Goal: Task Accomplishment & Management: Manage account settings

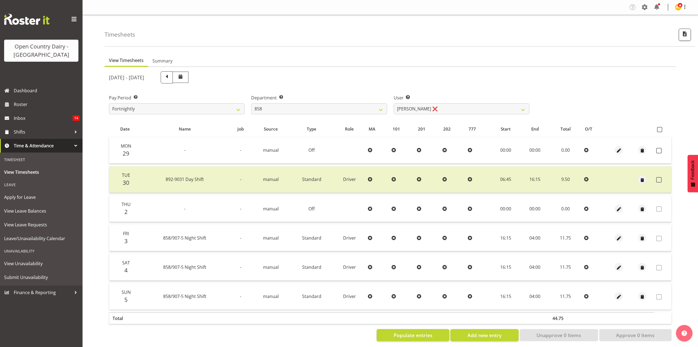
select select "783"
select select "9850"
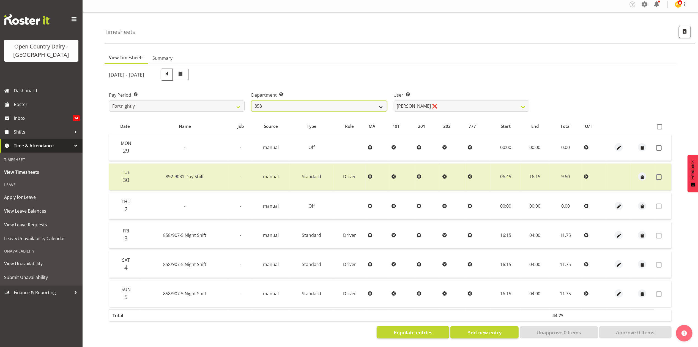
click at [349, 100] on select "734 735 736 737 738 739 851 853 854 855 856 858 861 862 865 867-9032 868 869 87…" at bounding box center [319, 105] width 136 height 11
select select "927"
click at [251, 100] on select "734 735 736 737 738 739 851 853 854 855 856 858 861 862 865 867-9032 868 869 87…" at bounding box center [319, 105] width 136 height 11
select select "10273"
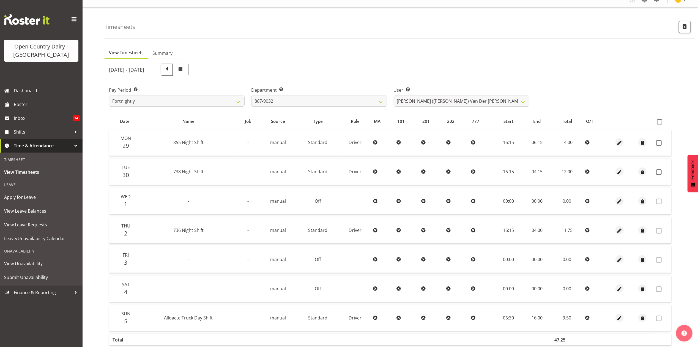
click at [664, 150] on td at bounding box center [662, 142] width 17 height 26
click at [658, 142] on span at bounding box center [659, 143] width 6 height 6
checkbox input "true"
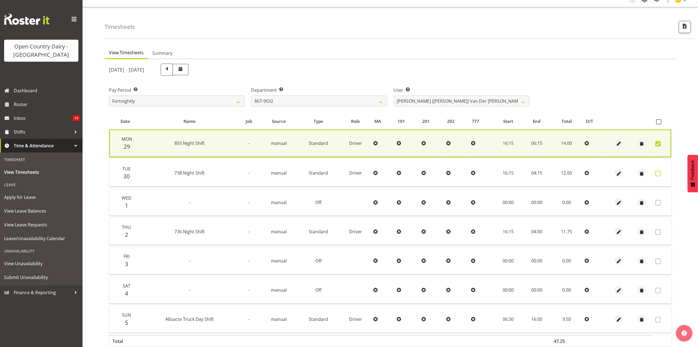
click at [659, 173] on span at bounding box center [658, 174] width 6 height 6
checkbox input "true"
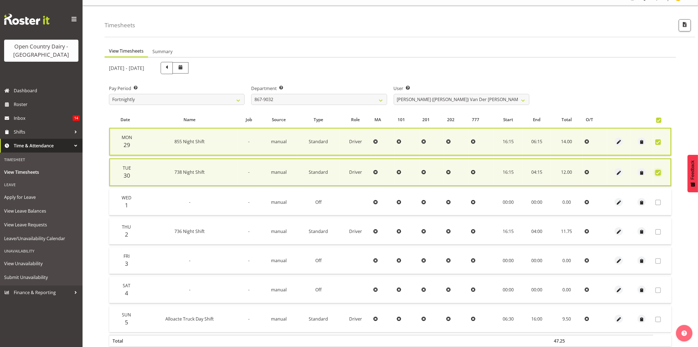
scroll to position [39, 0]
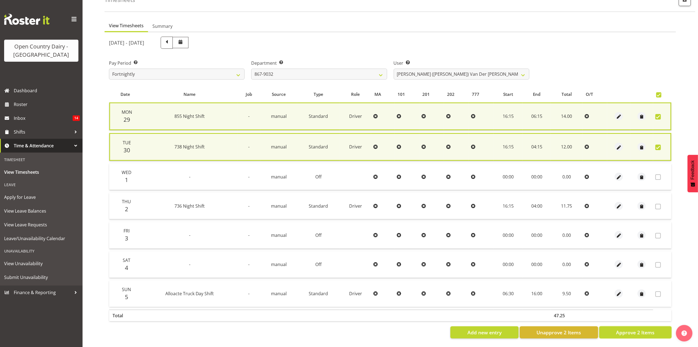
click at [637, 318] on div "Date Name Job Source Type Role MA 101 201 202 777 Start End Total O/T Mon 29 85…" at bounding box center [390, 212] width 562 height 252
click at [633, 328] on span "Approve 2 Items" at bounding box center [635, 331] width 39 height 7
checkbox input "false"
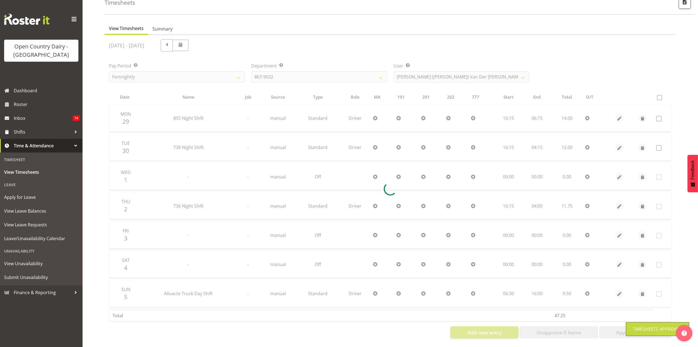
scroll to position [37, 0]
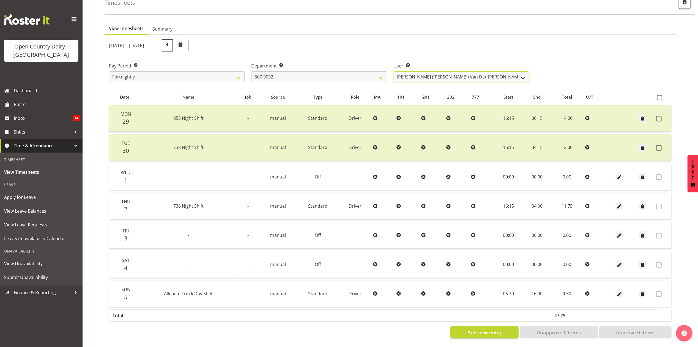
click at [424, 71] on select "Gert (Gerry) Van Der Berg ❌ Glenn Tither ❌ Jason Gough ❌ Richard Aitken ❌" at bounding box center [462, 76] width 136 height 11
click at [427, 42] on div "September 29th - October 5th 2025" at bounding box center [319, 45] width 420 height 12
click at [313, 73] on select "734 735 736 737 738 739 851 853 854 855 856 858 861 862 865 867-9032 868 869 87…" at bounding box center [319, 76] width 136 height 11
click at [251, 71] on select "734 735 736 737 738 739 851 853 854 855 856 858 861 862 865 867-9032 868 869 87…" at bounding box center [319, 76] width 136 height 11
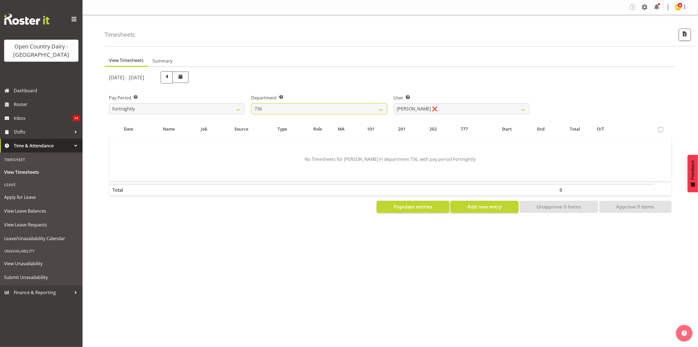
scroll to position [0, 0]
click at [300, 109] on select "734 735 736 737 738 739 851 853 854 855 856 858 861 862 865 867-9032 868 869 87…" at bounding box center [319, 108] width 136 height 11
select select "909"
click at [251, 103] on select "734 735 736 737 738 739 851 853 854 855 856 858 861 862 865 867-9032 868 869 87…" at bounding box center [319, 108] width 136 height 11
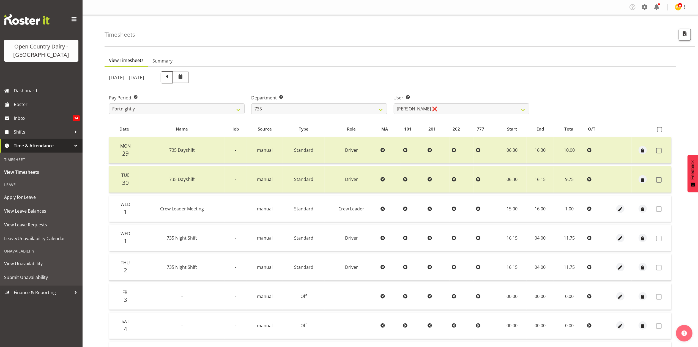
click at [464, 111] on div at bounding box center [390, 235] width 571 height 337
click at [464, 111] on select "Brian Neas ❌ Cherie Williams ❌ Christopher Sutherland ❌ Stuart Craig ❌" at bounding box center [462, 108] width 136 height 11
select select "9865"
click at [394, 103] on select "Brian Neas ❌ Cherie Williams ❌ Christopher Sutherland ❌ Stuart Craig ❌" at bounding box center [462, 108] width 136 height 11
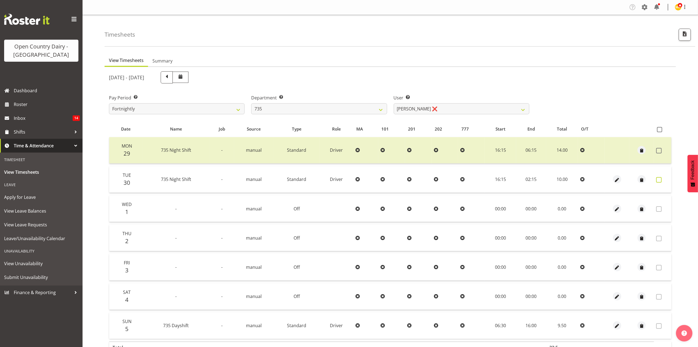
click at [661, 178] on span at bounding box center [659, 180] width 6 height 6
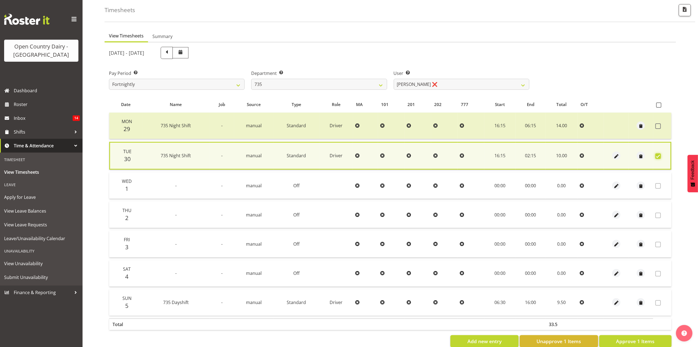
scroll to position [38, 0]
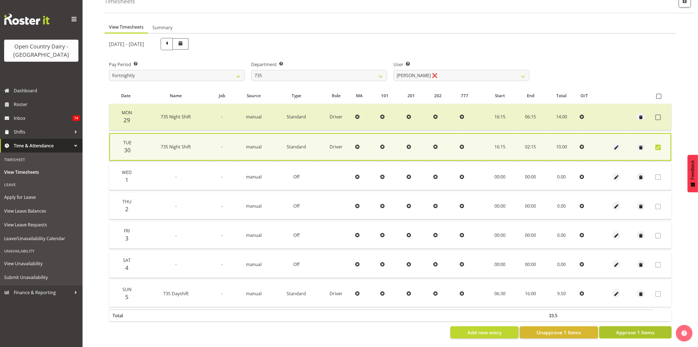
click at [626, 328] on span "Approve 1 Items" at bounding box center [635, 331] width 39 height 7
checkbox input "false"
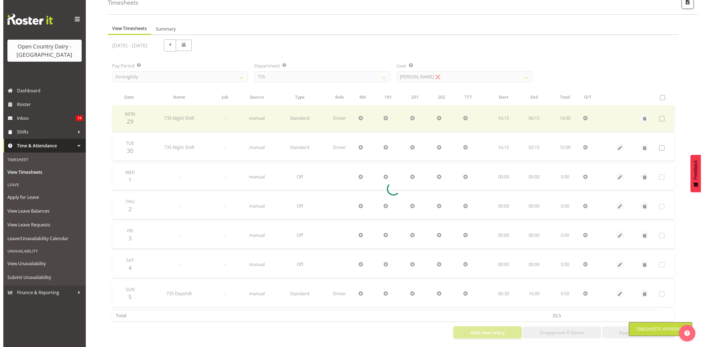
scroll to position [37, 0]
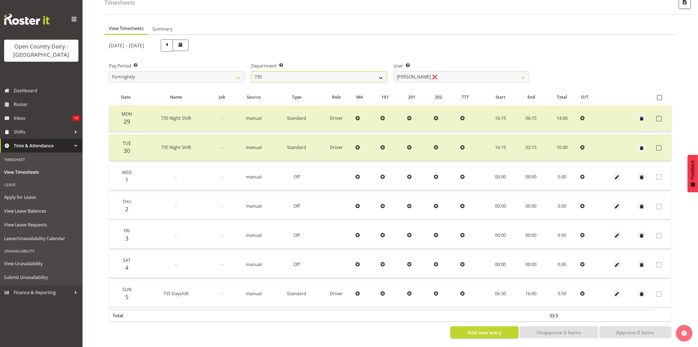
click at [382, 71] on select "734 735 736 737 738 739 851 853 854 855 856 858 861 862 865 867-9032 868 869 87…" at bounding box center [319, 76] width 136 height 11
select select "673"
click at [251, 71] on select "734 735 736 737 738 739 851 853 854 855 856 858 861 862 865 867-9032 868 869 87…" at bounding box center [319, 76] width 136 height 11
select select "7464"
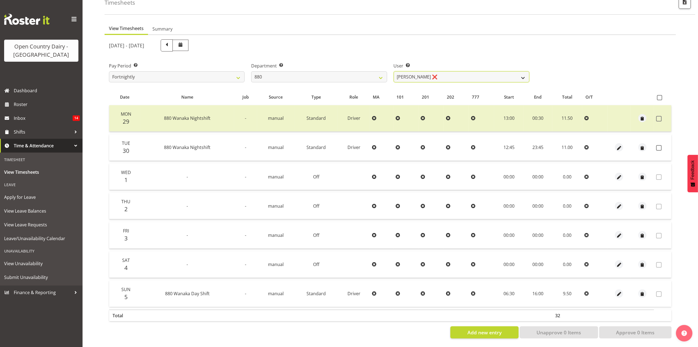
click at [430, 75] on select "Andrew Poole ❌ Philip Shanks ❌ Shaun McNaught ❌ Tania Unahi ❌" at bounding box center [462, 76] width 136 height 11
click at [394, 71] on select "Andrew Poole ❌ Philip Shanks ❌ Shaun McNaught ❌ Tania Unahi ❌" at bounding box center [462, 76] width 136 height 11
click at [663, 145] on label at bounding box center [660, 148] width 9 height 6
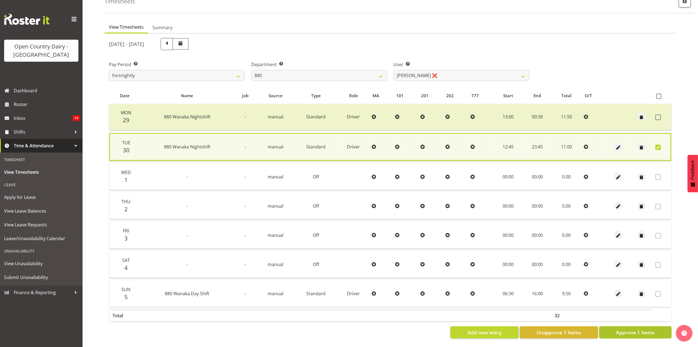
click at [626, 328] on span "Approve 1 Items" at bounding box center [635, 331] width 39 height 7
checkbox input "false"
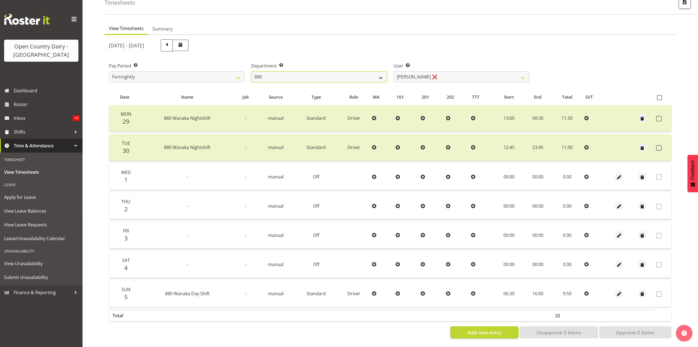
click at [309, 72] on select "734 735 736 737 738 739 851 853 854 855 856 858 861 862 865 867-9032 868 869 87…" at bounding box center [319, 76] width 136 height 11
select select "689"
click at [251, 71] on select "734 735 736 737 738 739 851 853 854 855 856 858 861 862 865 867-9032 868 869 87…" at bounding box center [319, 76] width 136 height 11
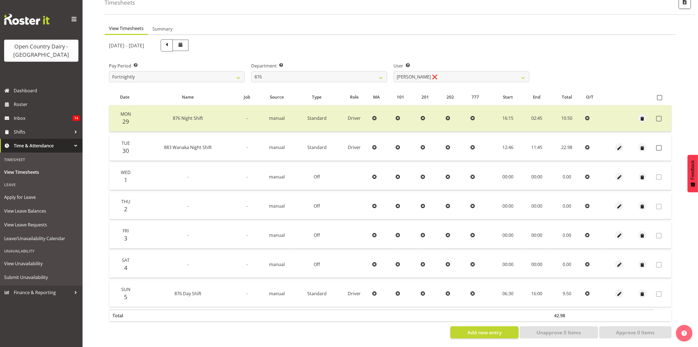
click at [436, 70] on div at bounding box center [390, 188] width 571 height 307
click at [436, 71] on select "Dean Henderson ❌ Ian Barbour ❌ John Graham ❌ Tom Rahl ❌" at bounding box center [462, 76] width 136 height 11
click at [394, 71] on select "Dean Henderson ❌ Ian Barbour ❌ John Graham ❌ Tom Rahl ❌" at bounding box center [462, 76] width 136 height 11
click at [662, 145] on label at bounding box center [660, 148] width 9 height 6
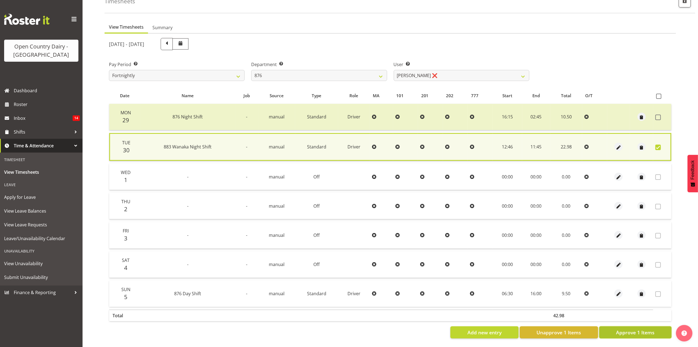
click at [628, 332] on button "Approve 1 Items" at bounding box center [635, 332] width 72 height 12
checkbox input "false"
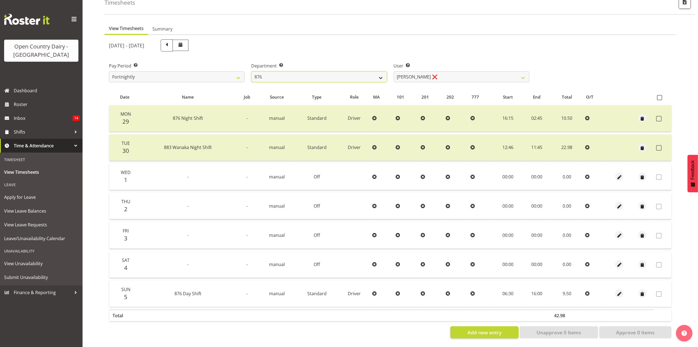
click at [264, 73] on select "734 735 736 737 738 739 851 853 854 855 856 858 861 862 865 867-9032 868 869 87…" at bounding box center [319, 76] width 136 height 11
select select "686"
click at [251, 71] on select "734 735 736 737 738 739 851 853 854 855 856 858 861 862 865 867-9032 868 869 87…" at bounding box center [319, 76] width 136 height 11
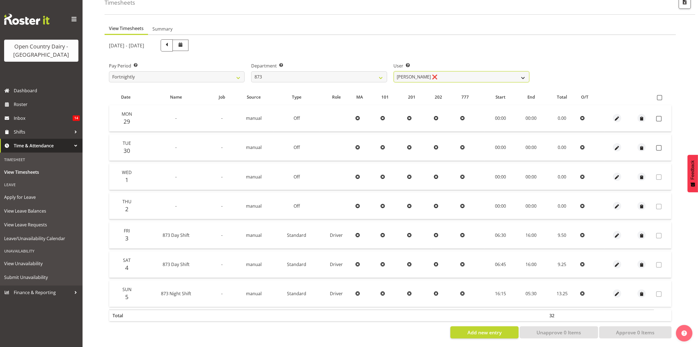
click at [429, 71] on select "Andrew Henderson ❌ Ricky Popham ❌ Stacy MacAskill ❌ Trish Nicol ❌" at bounding box center [462, 76] width 136 height 11
select select "7516"
click at [394, 71] on select "Andrew Henderson ❌ Ricky Popham ❌ Stacy MacAskill ❌ Trish Nicol ❌" at bounding box center [462, 76] width 136 height 11
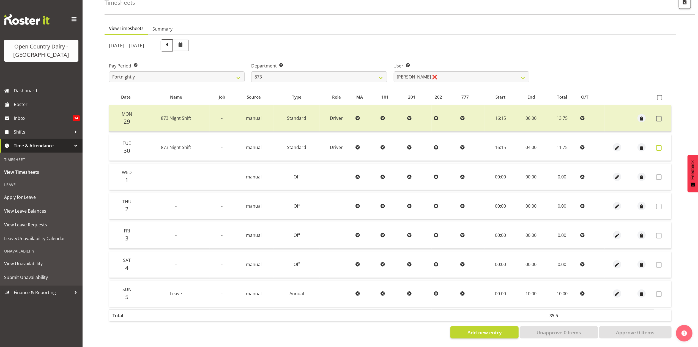
click at [658, 145] on span at bounding box center [659, 148] width 6 height 6
checkbox input "true"
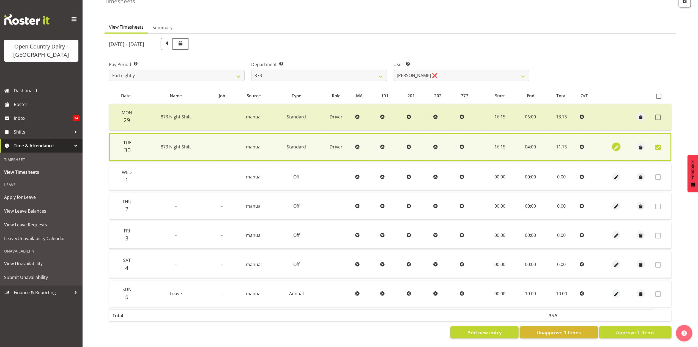
click at [614, 144] on span "button" at bounding box center [616, 147] width 6 height 6
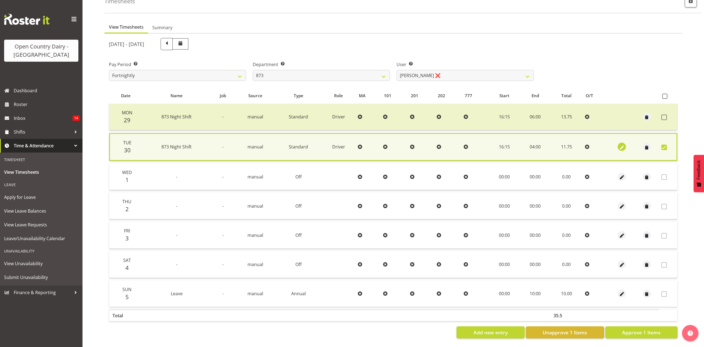
select select "Standard"
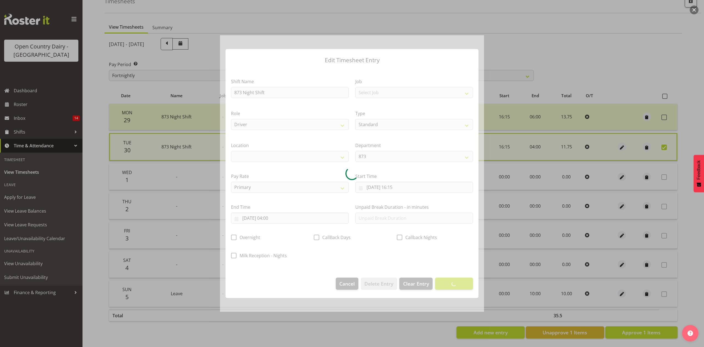
select select
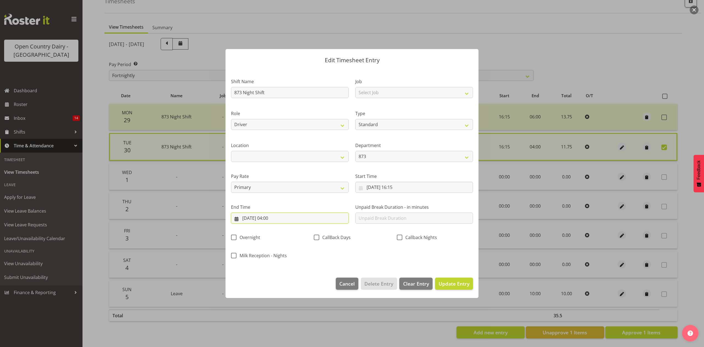
click at [323, 218] on input "[DATE] 04:00" at bounding box center [290, 217] width 118 height 11
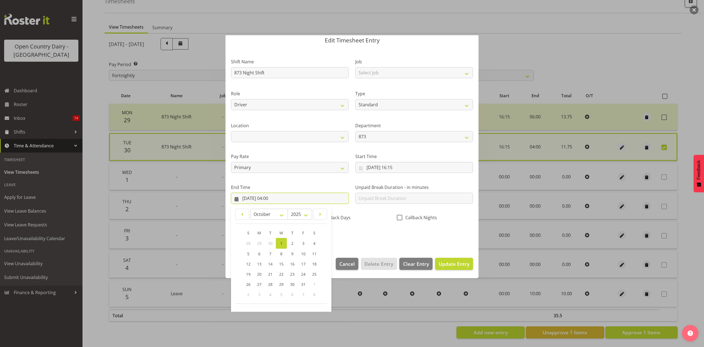
scroll to position [37, 0]
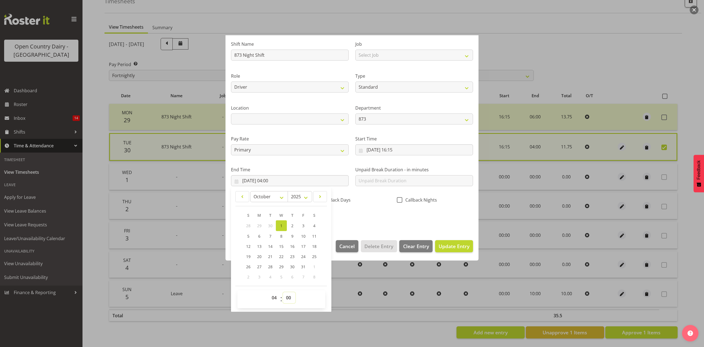
click at [287, 297] on select "00 01 02 03 04 05 06 07 08 09 10 11 12 13 14 15 16 17 18 19 20 21 22 23 24 25 2…" at bounding box center [289, 297] width 12 height 11
select select "15"
click at [283, 292] on select "00 01 02 03 04 05 06 07 08 09 10 11 12 13 14 15 16 17 18 19 20 21 22 23 24 25 2…" at bounding box center [289, 297] width 12 height 11
type input "01/10/2025, 04:15"
click at [356, 221] on div "Shift Name 873 Night Shift Job Select Job Connecting /unconnecting Trailers Dri…" at bounding box center [352, 129] width 249 height 193
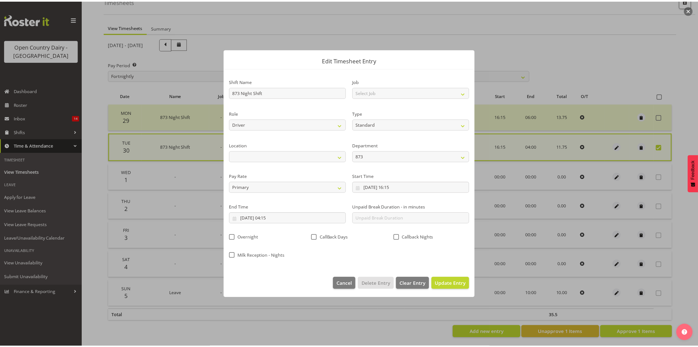
scroll to position [0, 0]
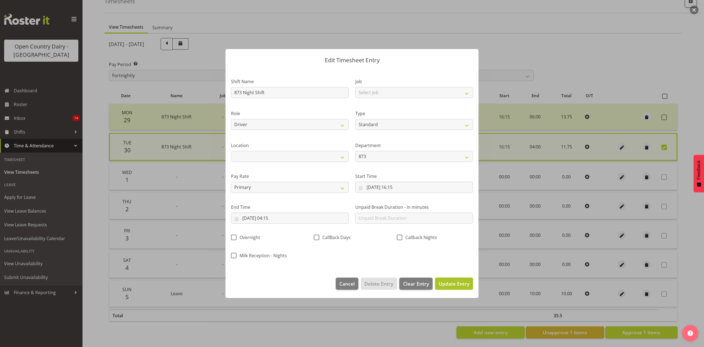
click at [448, 283] on span "Update Entry" at bounding box center [454, 283] width 31 height 7
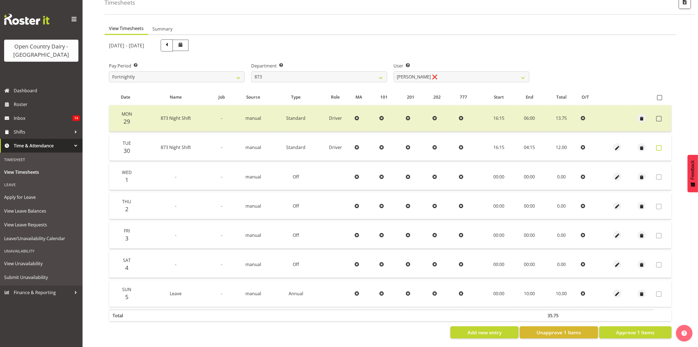
click at [659, 145] on span at bounding box center [659, 148] width 6 height 6
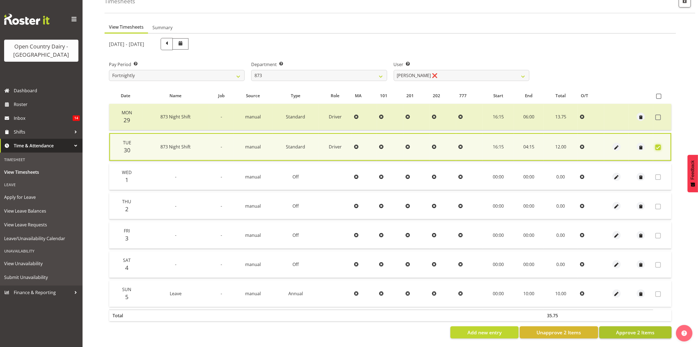
scroll to position [38, 0]
click at [633, 328] on span "Approve 2 Items" at bounding box center [635, 331] width 39 height 7
checkbox input "false"
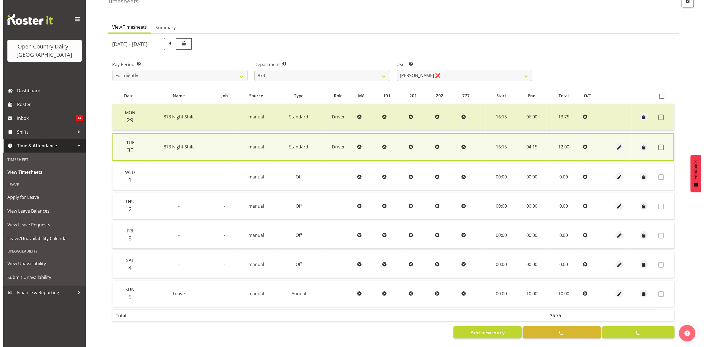
scroll to position [37, 0]
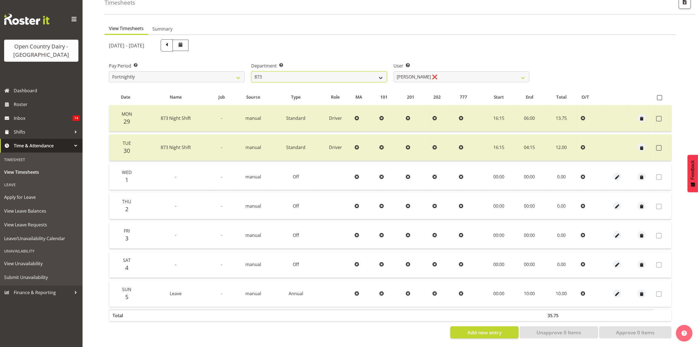
click at [301, 71] on select "734 735 736 737 738 739 851 853 854 855 856 858 861 862 865 867-9032 868 869 87…" at bounding box center [319, 76] width 136 height 11
select select "676"
click at [251, 71] on select "734 735 736 737 738 739 851 853 854 855 856 858 861 862 865 867-9032 868 869 87…" at bounding box center [319, 76] width 136 height 11
select select "10213"
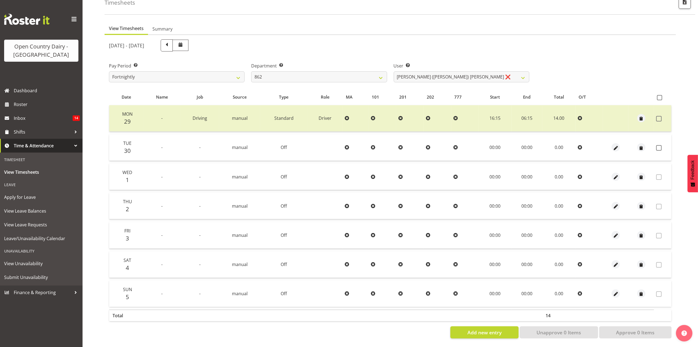
click at [469, 78] on div "User Select user. Note: This is filtered down by the previous two drop-down ite…" at bounding box center [461, 70] width 142 height 31
click at [471, 73] on select "Bennie (David) Smith ❌ Colin Schwarz ❌ Forbes O'Reilly ❌ Tracy Inder ❌" at bounding box center [462, 76] width 136 height 11
click at [496, 27] on ul "View Timesheets Summary" at bounding box center [390, 29] width 571 height 12
click at [613, 145] on span "button" at bounding box center [615, 147] width 6 height 8
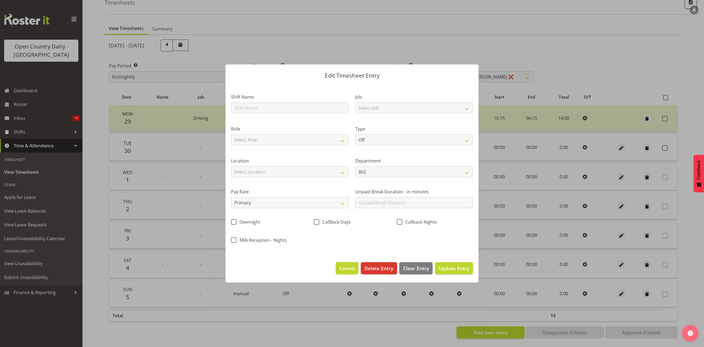
click at [351, 264] on span "Cancel" at bounding box center [346, 267] width 15 height 7
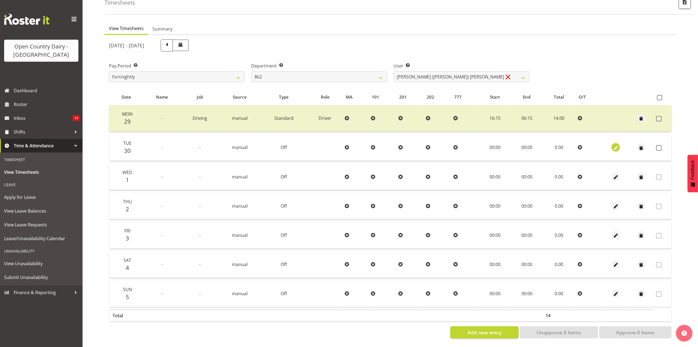
click at [616, 145] on span "button" at bounding box center [615, 148] width 6 height 6
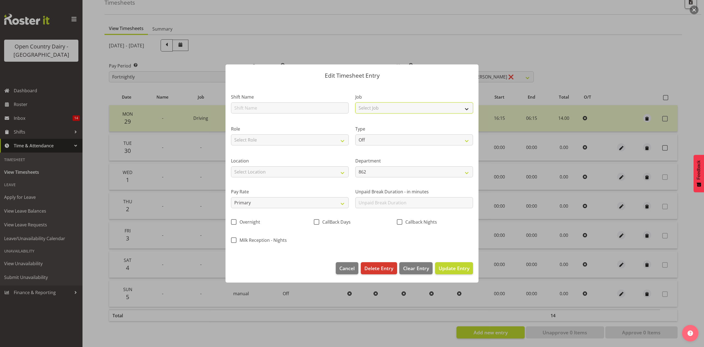
click at [387, 106] on select "Select Job Connecting /unconnecting Trailers Driving Meeting Milk Testing" at bounding box center [414, 107] width 118 height 11
select select "10670"
click at [355, 102] on select "Select Job Connecting /unconnecting Trailers Driving Meeting Milk Testing" at bounding box center [414, 107] width 118 height 11
click at [317, 138] on select "Select Role Driver" at bounding box center [290, 139] width 118 height 11
select select "1154"
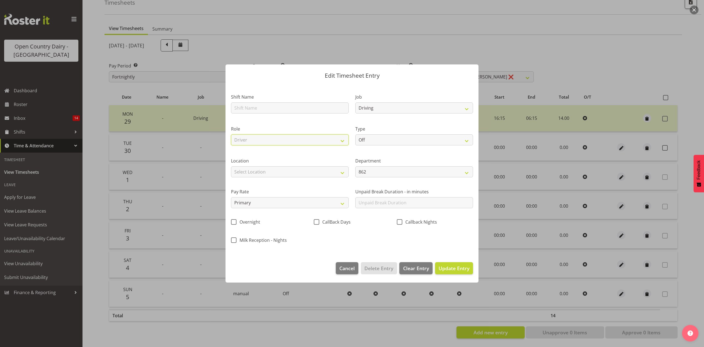
click at [231, 134] on select "Select Role Driver" at bounding box center [290, 139] width 118 height 11
click at [378, 141] on select "Off Standard Public Holiday Public Holiday (Worked) Day In Lieu Annual Leave Si…" at bounding box center [414, 139] width 118 height 11
select select "Standard"
click at [355, 134] on select "Off Standard Public Holiday Public Holiday (Worked) Day In Lieu Annual Leave Si…" at bounding box center [414, 139] width 118 height 11
select select "8"
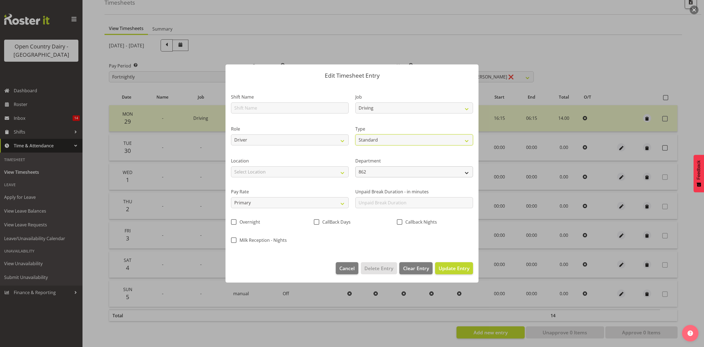
select select "2025"
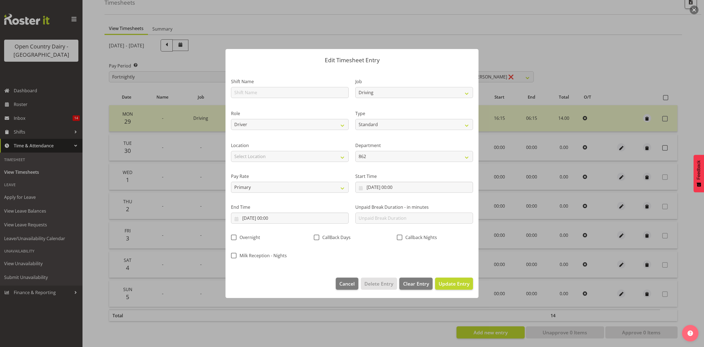
click at [310, 180] on div "Pay Rate Primary Secondary Tertiary Fourth Fifth" at bounding box center [290, 183] width 118 height 20
click at [412, 184] on input "30/09/2025, 00:00" at bounding box center [414, 187] width 118 height 11
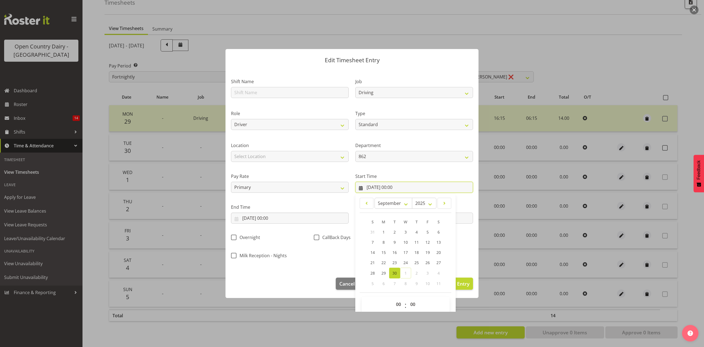
scroll to position [7, 0]
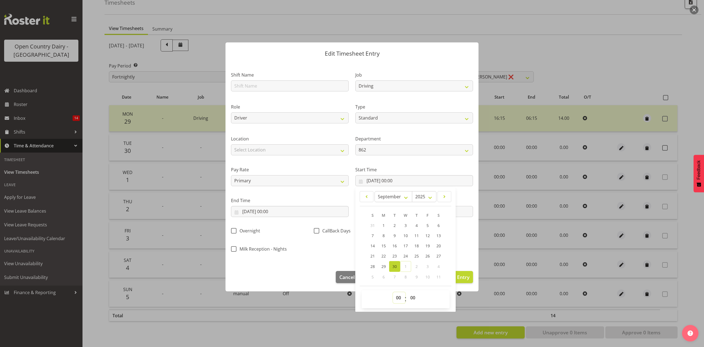
click at [394, 295] on select "00 01 02 03 04 05 06 07 08 09 10 11 12 13 14 15 16 17 18 19 20 21 22 23" at bounding box center [399, 297] width 12 height 11
select select "16"
click at [393, 292] on select "00 01 02 03 04 05 06 07 08 09 10 11 12 13 14 15 16 17 18 19 20 21 22 23" at bounding box center [399, 297] width 12 height 11
type input "30/09/2025, 16:00"
click at [408, 295] on select "00 01 02 03 04 05 06 07 08 09 10 11 12 13 14 15 16 17 18 19 20 21 22 23 24 25 2…" at bounding box center [413, 297] width 12 height 11
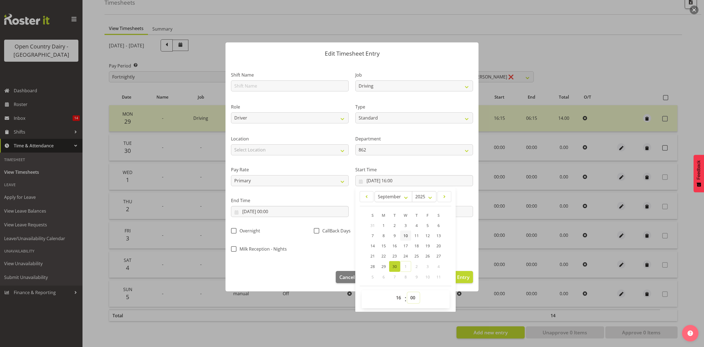
select select "15"
click at [407, 292] on select "00 01 02 03 04 05 06 07 08 09 10 11 12 13 14 15 16 17 18 19 20 21 22 23 24 25 2…" at bounding box center [413, 297] width 12 height 11
type input "30/09/2025, 16:15"
drag, startPoint x: 345, startPoint y: 249, endPoint x: 317, endPoint y: 227, distance: 35.8
click at [345, 249] on div "Shift Name Job Connecting /unconnecting Trailers Driving Meeting Milk Testing R…" at bounding box center [352, 160] width 249 height 193
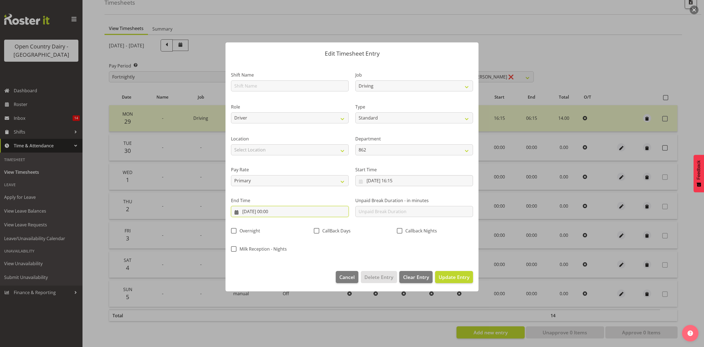
scroll to position [0, 0]
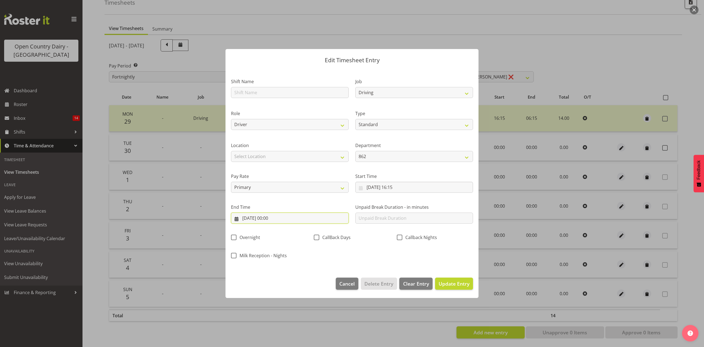
click at [313, 219] on input "30/09/2025, 00:00" at bounding box center [290, 217] width 118 height 11
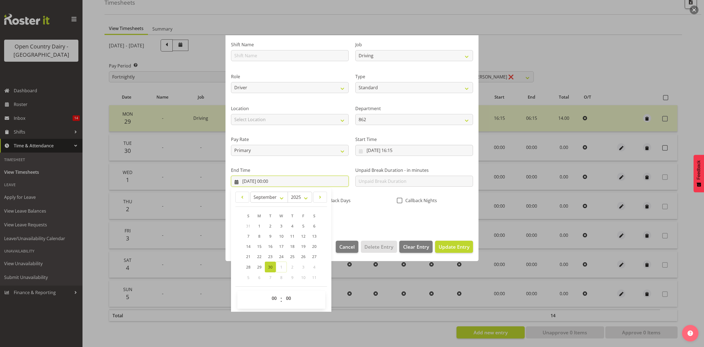
scroll to position [37, 0]
click at [273, 296] on select "00 01 02 03 04 05 06 07 08 09 10 11 12 13 14 15 16 17 18 19 20 21 22 23" at bounding box center [275, 297] width 12 height 11
select select "4"
click at [269, 292] on select "00 01 02 03 04 05 06 07 08 09 10 11 12 13 14 15 16 17 18 19 20 21 22 23" at bounding box center [275, 297] width 12 height 11
type input "30/09/2025, 04:00"
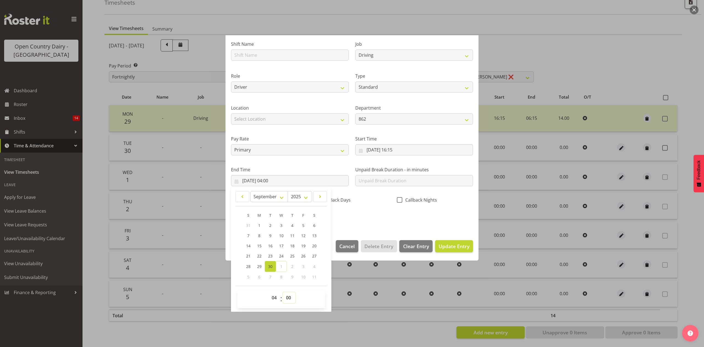
click at [293, 296] on select "00 01 02 03 04 05 06 07 08 09 10 11 12 13 14 15 16 17 18 19 20 21 22 23 24 25 2…" at bounding box center [289, 297] width 12 height 11
select select "30"
click at [283, 292] on select "00 01 02 03 04 05 06 07 08 09 10 11 12 13 14 15 16 17 18 19 20 21 22 23 24 25 2…" at bounding box center [289, 297] width 12 height 11
type input "30/09/2025, 04:30"
click at [379, 216] on div "Shift Name Job Connecting /unconnecting Trailers Driving Meeting Milk Testing R…" at bounding box center [352, 129] width 249 height 193
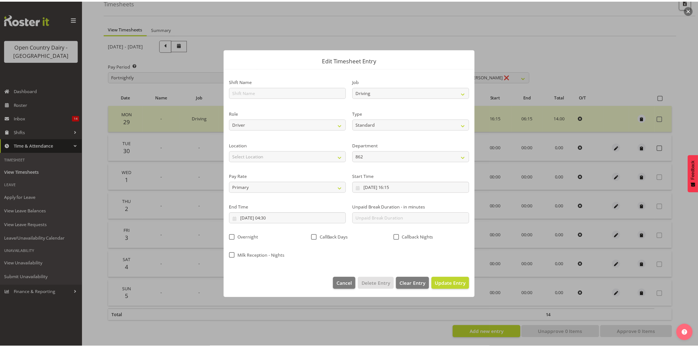
scroll to position [0, 0]
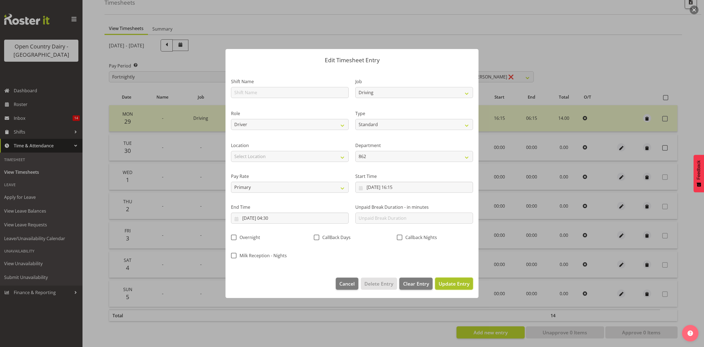
click at [445, 284] on span "Update Entry" at bounding box center [454, 283] width 31 height 7
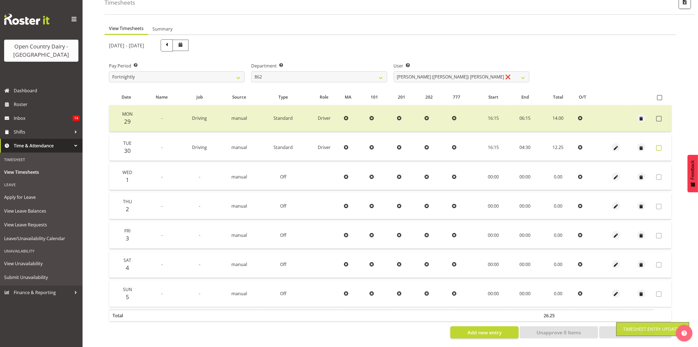
click at [662, 145] on label at bounding box center [660, 148] width 9 height 6
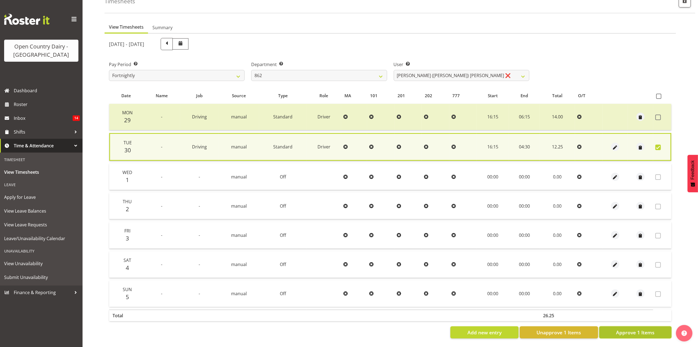
click at [629, 328] on span "Approve 1 Items" at bounding box center [635, 331] width 39 height 7
click at [629, 327] on div "Add new entry Unapprove 1 Items Approve 1 Items" at bounding box center [390, 332] width 562 height 12
checkbox input "false"
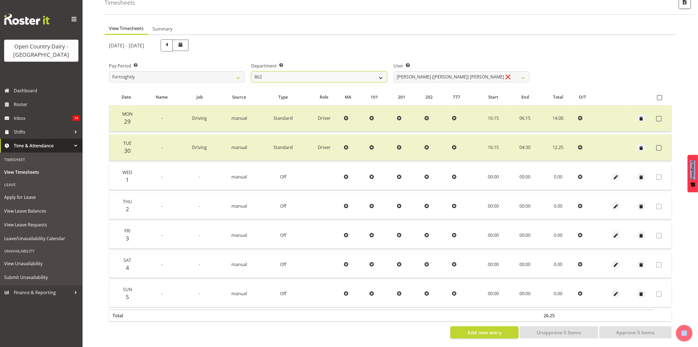
click at [325, 74] on select "734 735 736 737 738 739 851 853 854 855 856 858 861 862 865 867-9032 868 869 87…" at bounding box center [319, 76] width 136 height 11
select select "691"
click at [251, 71] on select "734 735 736 737 738 739 851 853 854 855 856 858 861 862 865 867-9032 868 869 87…" at bounding box center [319, 76] width 136 height 11
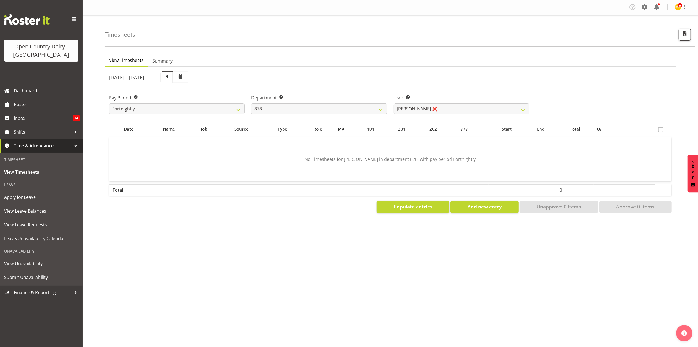
click at [470, 83] on div "September 29th - October 5th 2025" at bounding box center [319, 77] width 420 height 12
click at [460, 109] on select "Athol Warnock ❌ Dean Tither ❌ Joshua Treymane ❌ Vinkie Botha ❌" at bounding box center [462, 108] width 136 height 11
select select "7411"
click at [394, 103] on select "Athol Warnock ❌ Dean Tither ❌ Joshua Treymane ❌ Vinkie Botha ❌" at bounding box center [462, 108] width 136 height 11
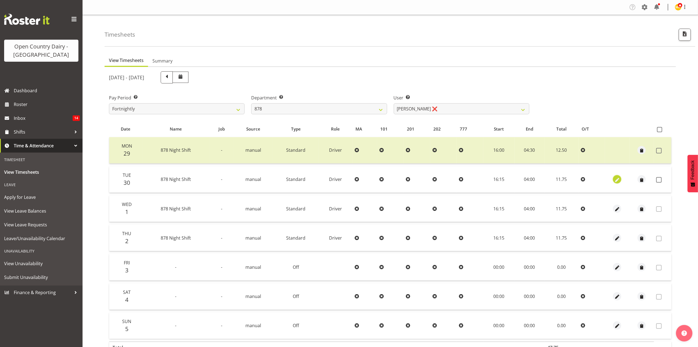
click at [615, 177] on span "button" at bounding box center [617, 180] width 6 height 6
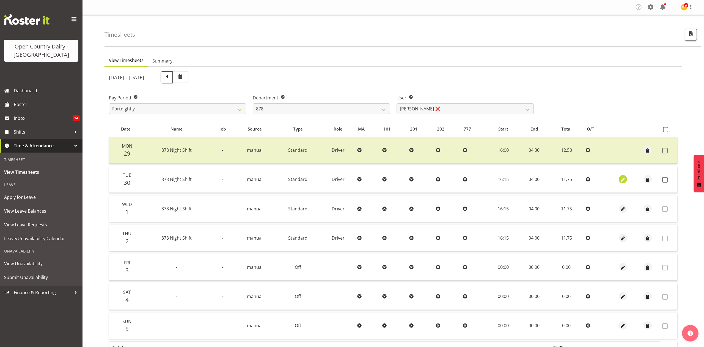
select select "Standard"
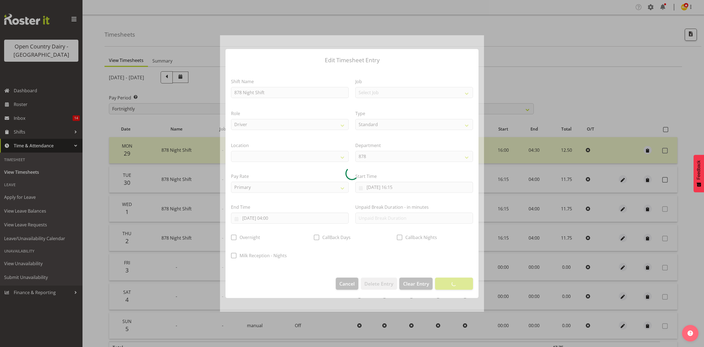
select select
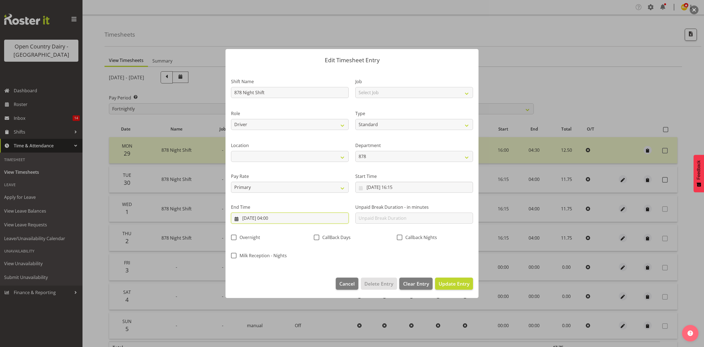
click at [293, 220] on input "01/10/2025, 04:00" at bounding box center [290, 217] width 118 height 11
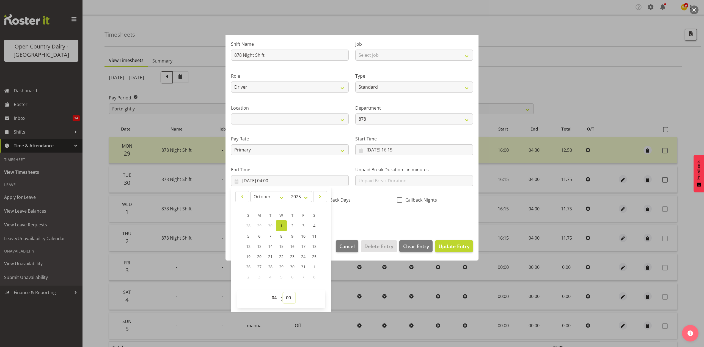
click at [288, 295] on select "00 01 02 03 04 05 06 07 08 09 10 11 12 13 14 15 16 17 18 19 20 21 22 23 24 25 2…" at bounding box center [289, 297] width 12 height 11
click at [288, 292] on select "00 01 02 03 04 05 06 07 08 09 10 11 12 13 14 15 16 17 18 19 20 21 22 23 24 25 2…" at bounding box center [289, 297] width 12 height 11
select select "30"
click at [283, 292] on select "00 01 02 03 04 05 06 07 08 09 10 11 12 13 14 15 16 17 18 19 20 21 22 23 24 25 2…" at bounding box center [289, 297] width 12 height 11
type input "01/10/2025, 04:30"
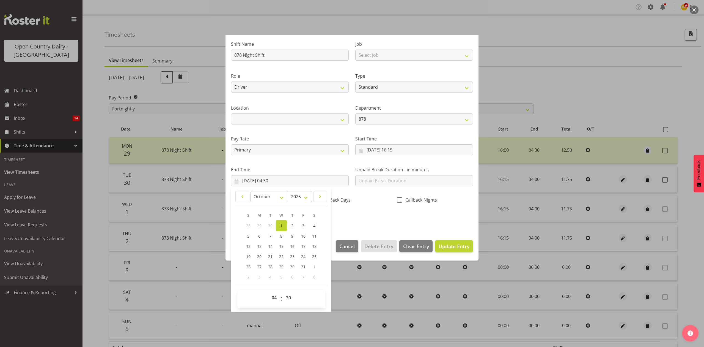
click at [366, 219] on div "Shift Name 878 Night Shift Job Select Job Connecting /unconnecting Trailers Dri…" at bounding box center [352, 129] width 249 height 193
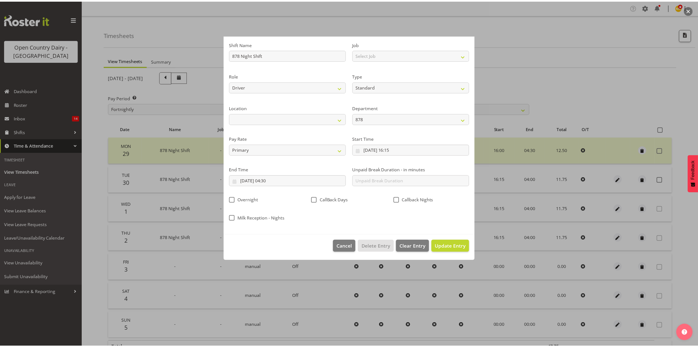
scroll to position [0, 0]
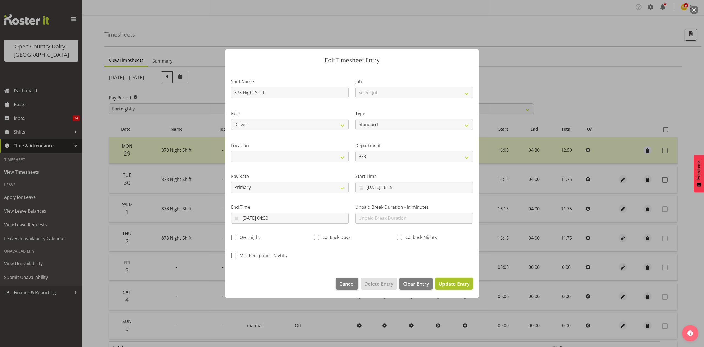
click at [456, 284] on span "Update Entry" at bounding box center [454, 283] width 31 height 7
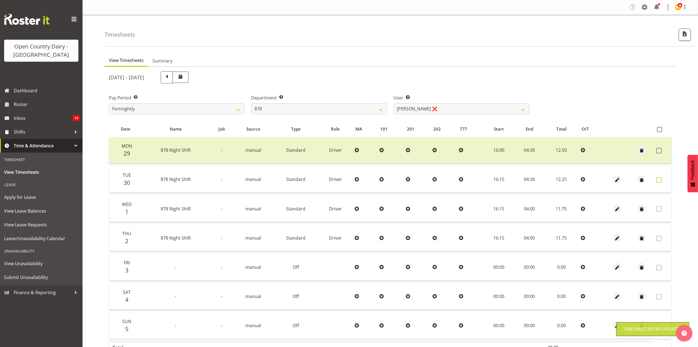
click at [660, 177] on span at bounding box center [659, 180] width 6 height 6
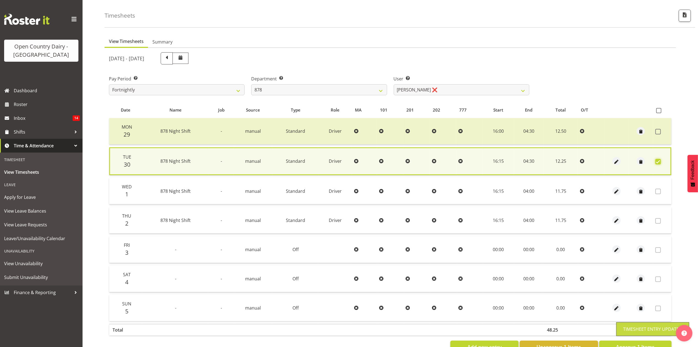
scroll to position [38, 0]
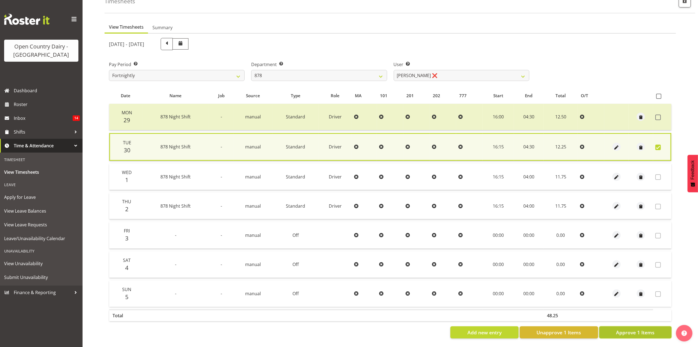
click at [634, 329] on button "Approve 1 Items" at bounding box center [635, 332] width 72 height 12
checkbox input "false"
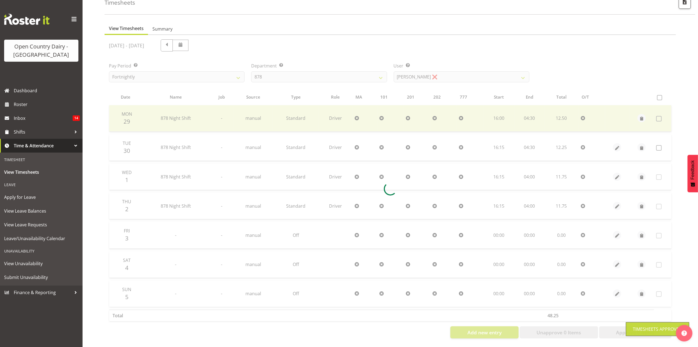
scroll to position [37, 0]
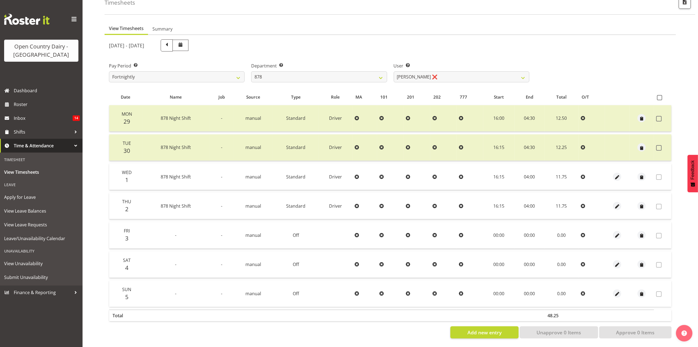
click at [350, 62] on label "Department Select which department you would like to view." at bounding box center [319, 65] width 136 height 7
click at [349, 71] on select "734 735 736 737 738 739 851 853 854 855 856 858 861 862 865 867-9032 868 869 87…" at bounding box center [319, 76] width 136 height 11
select select "908"
click at [251, 71] on select "734 735 736 737 738 739 851 853 854 855 856 858 861 862 865 867-9032 868 869 87…" at bounding box center [319, 76] width 136 height 11
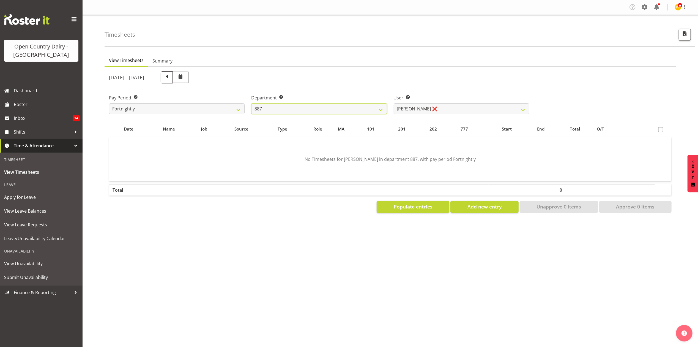
scroll to position [0, 0]
click at [296, 105] on select "734 735 736 737 738 739 851 853 854 855 856 858 861 862 865 867-9032 868 869 87…" at bounding box center [319, 108] width 136 height 11
click at [251, 103] on select "734 735 736 737 738 739 851 853 854 855 856 858 861 862 865 867-9032 868 869 87…" at bounding box center [319, 108] width 136 height 11
click at [421, 110] on select "Andrew Muir ❌ Bruce Spencer ❌ Neville Hoatten ❌ Warren Tempelman ❌" at bounding box center [462, 108] width 136 height 11
select select "7391"
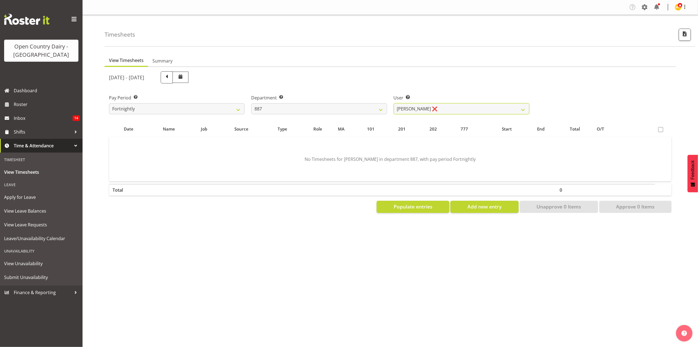
click at [394, 103] on select "Andrew Muir ❌ Bruce Spencer ❌ Neville Hoatten ❌ Warren Tempelman ❌" at bounding box center [462, 108] width 136 height 11
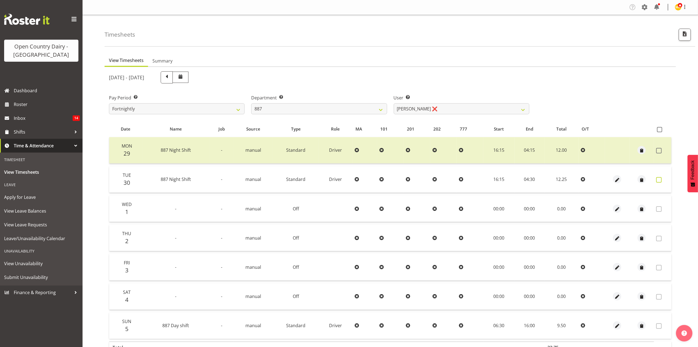
click at [659, 178] on span at bounding box center [659, 180] width 6 height 6
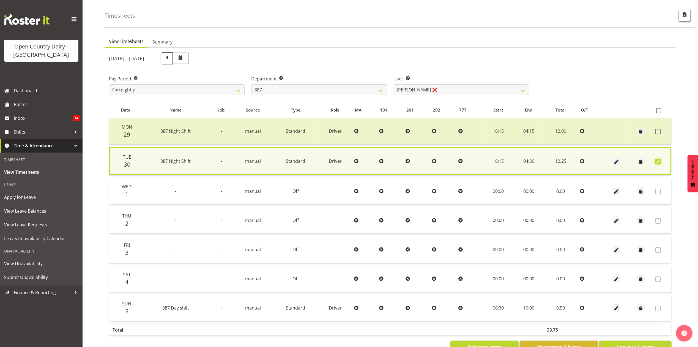
scroll to position [38, 0]
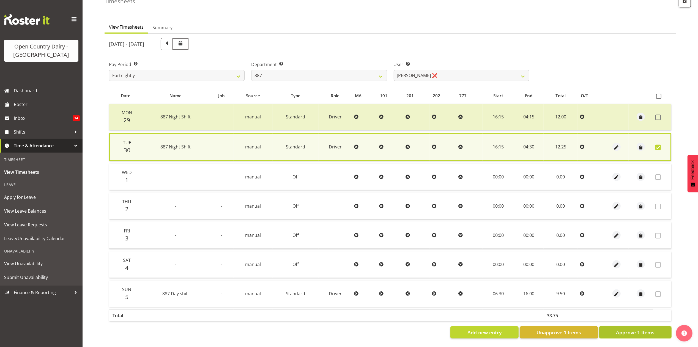
click at [620, 328] on span "Approve 1 Items" at bounding box center [635, 331] width 39 height 7
checkbox input "false"
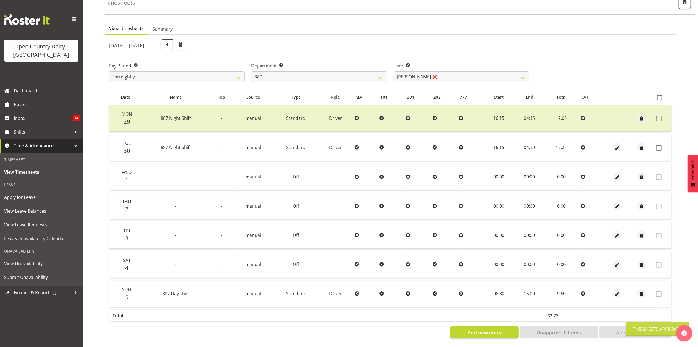
scroll to position [37, 0]
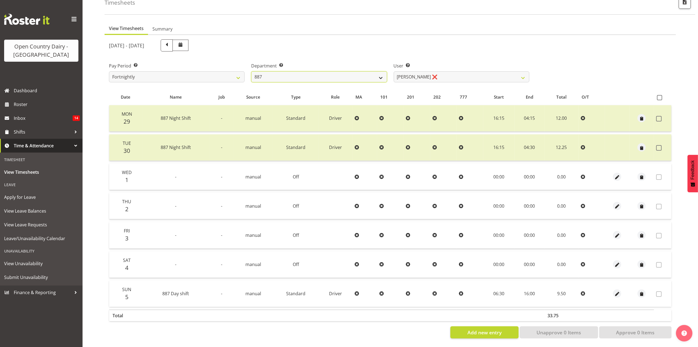
click at [324, 71] on select "734 735 736 737 738 739 851 853 854 855 856 858 861 862 865 867-9032 868 869 87…" at bounding box center [319, 76] width 136 height 11
select select "903"
click at [251, 71] on select "734 735 736 737 738 739 851 853 854 855 856 858 861 862 865 867-9032 868 869 87…" at bounding box center [319, 76] width 136 height 11
select select "10983"
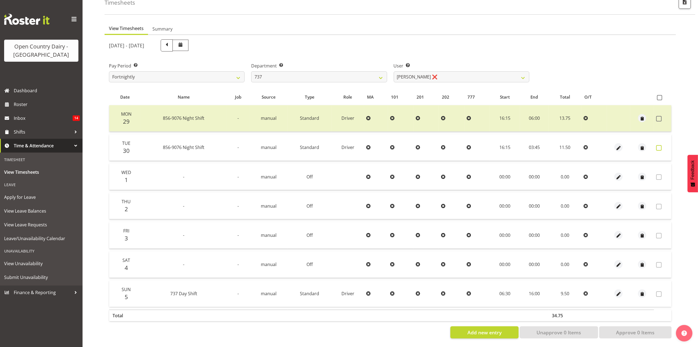
click at [659, 145] on span at bounding box center [659, 148] width 6 height 6
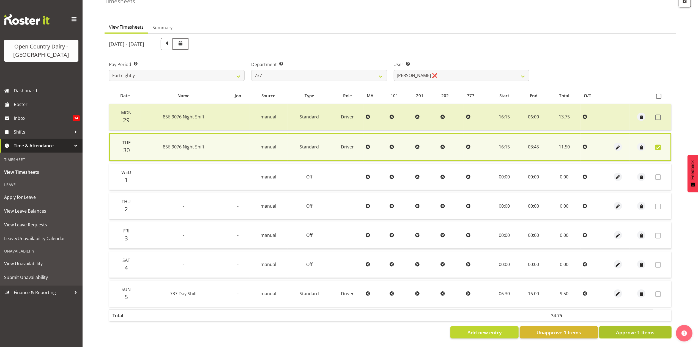
click at [631, 328] on span "Approve 1 Items" at bounding box center [635, 331] width 39 height 7
checkbox input "false"
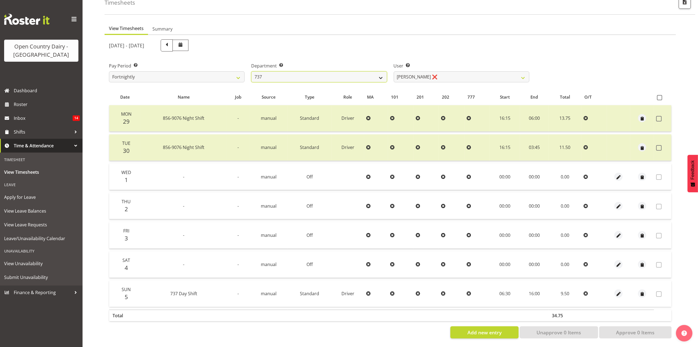
click at [272, 73] on select "734 735 736 737 738 739 851 853 854 855 856 858 861 862 865 867-9032 868 869 87…" at bounding box center [319, 76] width 136 height 11
click at [411, 71] on select "Andrew Crawford ❌ Ashley Bragg ❌ Jack Townley ❌ Richard Turnbull ❌" at bounding box center [462, 76] width 136 height 11
click at [274, 39] on div "September 29th - October 5th 2025" at bounding box center [319, 45] width 420 height 12
click at [331, 71] on select "734 735 736 737 738 739 851 853 854 855 856 858 861 862 865 867-9032 868 869 87…" at bounding box center [319, 76] width 136 height 11
click at [251, 71] on select "734 735 736 737 738 739 851 853 854 855 856 858 861 862 865 867-9032 868 869 87…" at bounding box center [319, 76] width 136 height 11
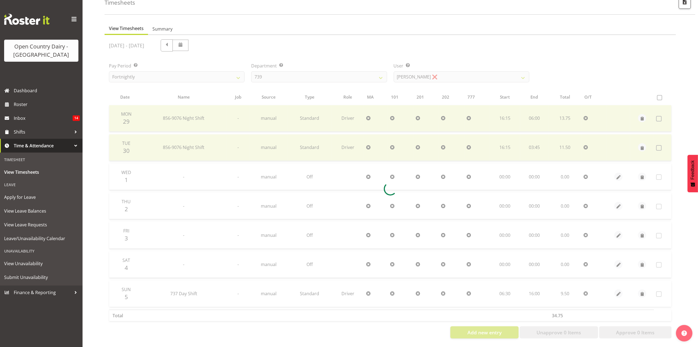
click at [417, 72] on div at bounding box center [390, 188] width 571 height 307
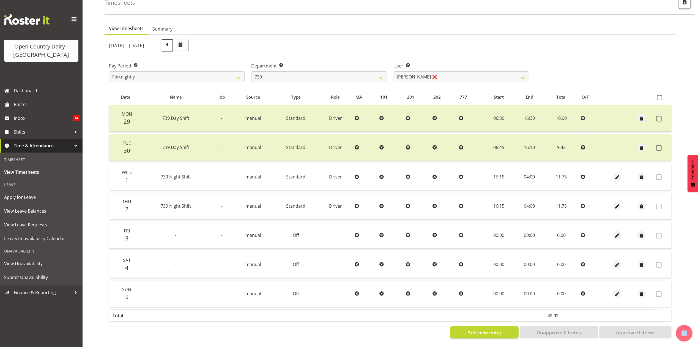
click at [417, 72] on div "September 29th - October 5th 2025 Pay Period Select which pay period you would …" at bounding box center [390, 187] width 562 height 302
click at [417, 72] on select "Erika McNaught ❌ Rachel Fletcher ❌ Rick Murphy ❌ Tish Veint ❌" at bounding box center [462, 76] width 136 height 11
click at [296, 77] on select "734 735 736 737 738 739 851 853 854 855 856 858 861 862 865 867-9032 868 869 87…" at bounding box center [319, 76] width 136 height 11
select select "904"
click at [251, 71] on select "734 735 736 737 738 739 851 853 854 855 856 858 861 862 865 867-9032 868 869 87…" at bounding box center [319, 76] width 136 height 11
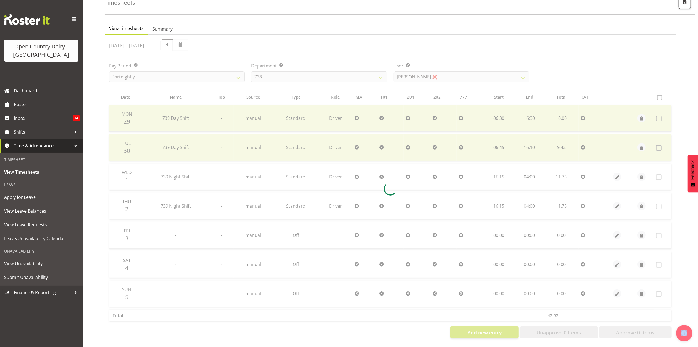
click at [424, 71] on div at bounding box center [390, 188] width 571 height 307
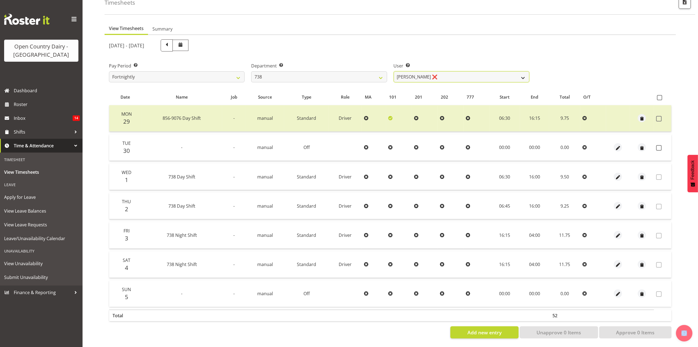
click at [424, 71] on select "Christopher Gamble ❌ Marcy Tuuta ❌ Raymond Campbell ❌ Tama Irvine ❌" at bounding box center [462, 76] width 136 height 11
select select "11703"
click at [394, 71] on select "Christopher Gamble ❌ Marcy Tuuta ❌ Raymond Campbell ❌ Tama Irvine ❌" at bounding box center [462, 76] width 136 height 11
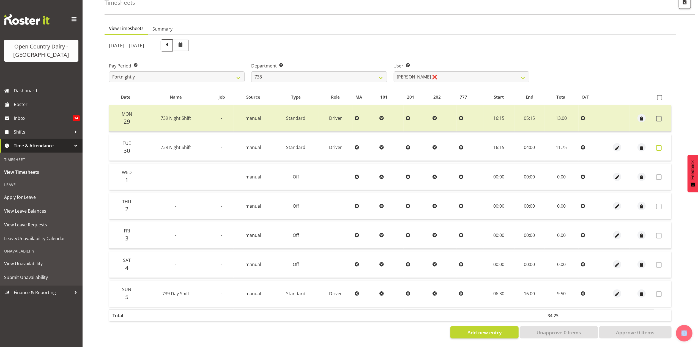
click at [658, 145] on span at bounding box center [659, 148] width 6 height 6
checkbox input "true"
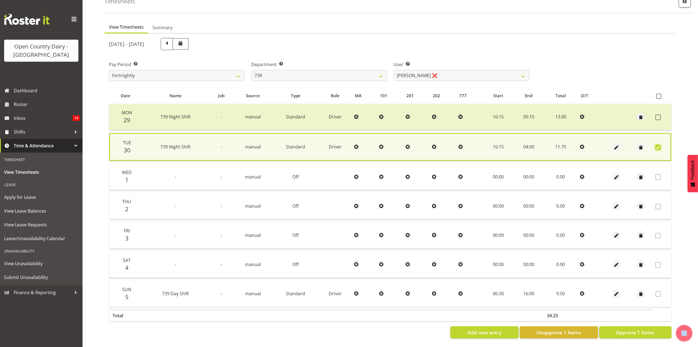
scroll to position [38, 0]
click at [615, 144] on span "button" at bounding box center [616, 147] width 6 height 6
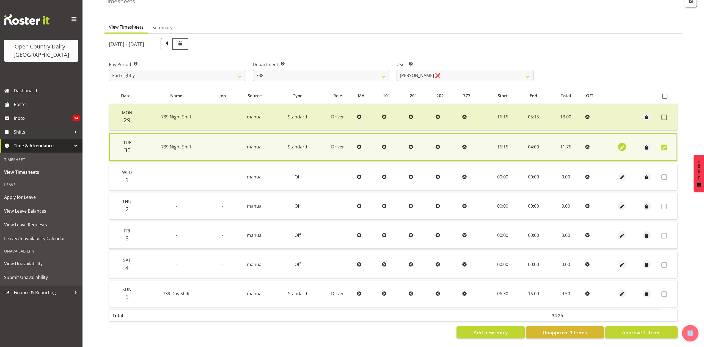
select select "Standard"
select select "902"
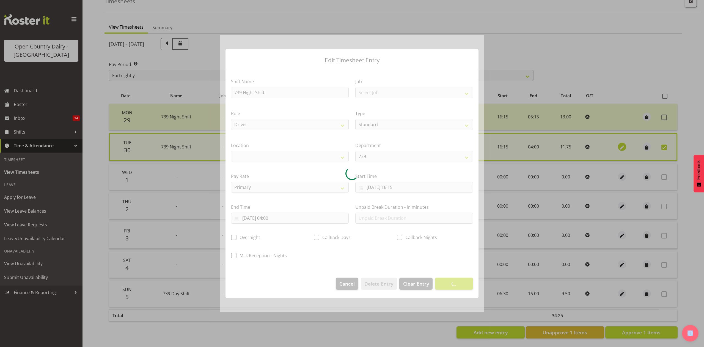
select select
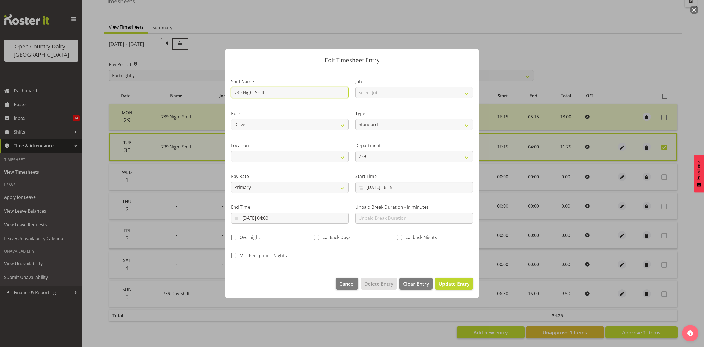
click at [315, 95] on input "739 Night Shift" at bounding box center [290, 92] width 118 height 11
drag, startPoint x: 440, startPoint y: 10, endPoint x: 465, endPoint y: 39, distance: 38.6
click at [441, 10] on div at bounding box center [352, 173] width 704 height 347
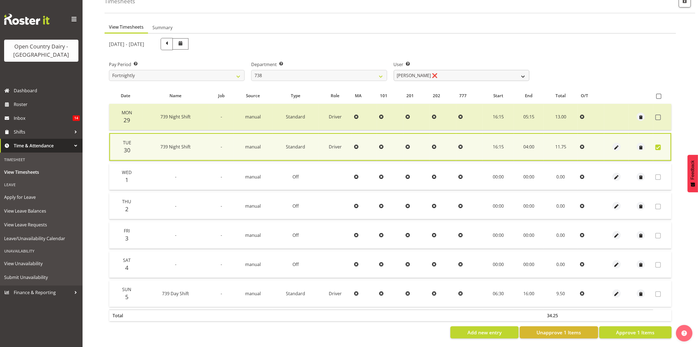
drag, startPoint x: 464, startPoint y: 79, endPoint x: 468, endPoint y: 71, distance: 9.3
click at [464, 79] on div "September 29th - October 5th 2025 Pay Period Select which pay period you would …" at bounding box center [390, 186] width 562 height 303
click at [486, 34] on section "September 29th - October 5th 2025 Pay Period Select which pay period you would …" at bounding box center [390, 188] width 571 height 309
click at [654, 140] on td at bounding box center [662, 147] width 18 height 28
click at [661, 144] on label at bounding box center [659, 147] width 9 height 6
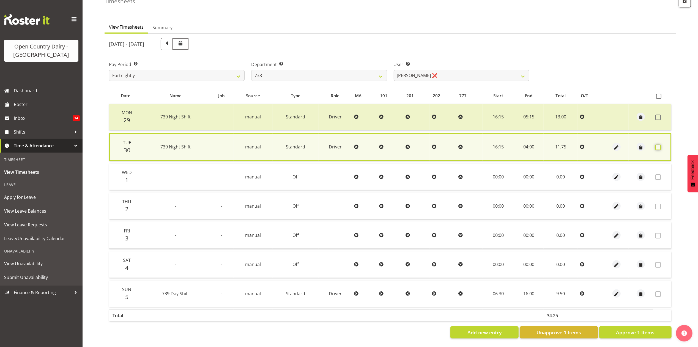
checkbox input "false"
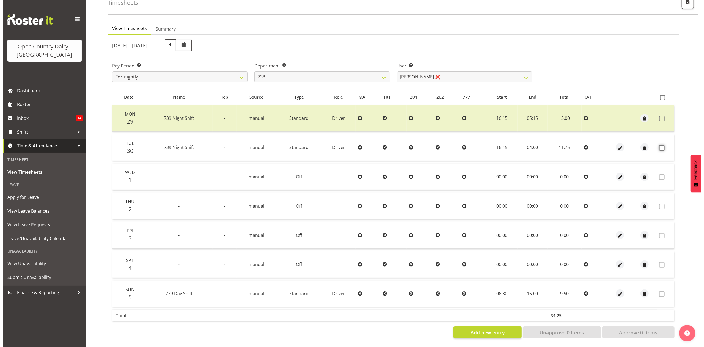
scroll to position [37, 0]
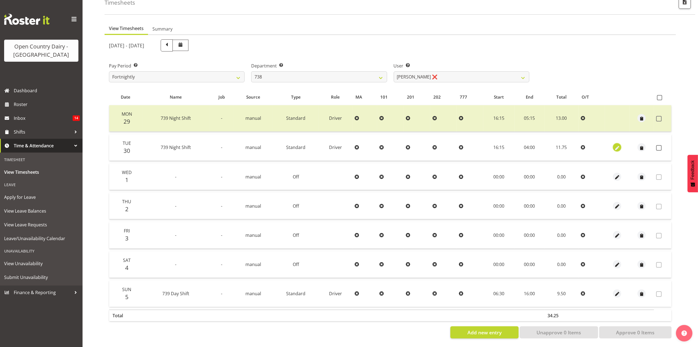
click at [619, 145] on span "button" at bounding box center [617, 148] width 6 height 6
select select "Standard"
select select "902"
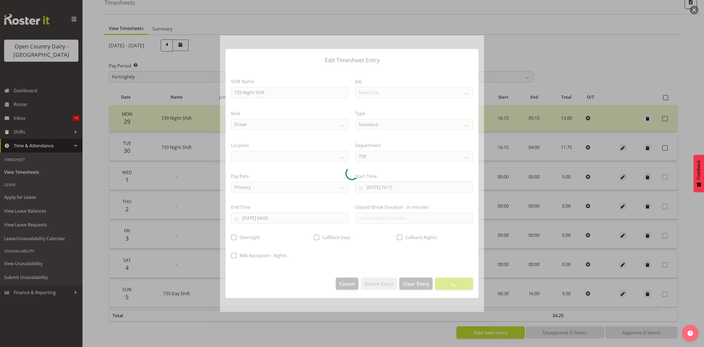
select select
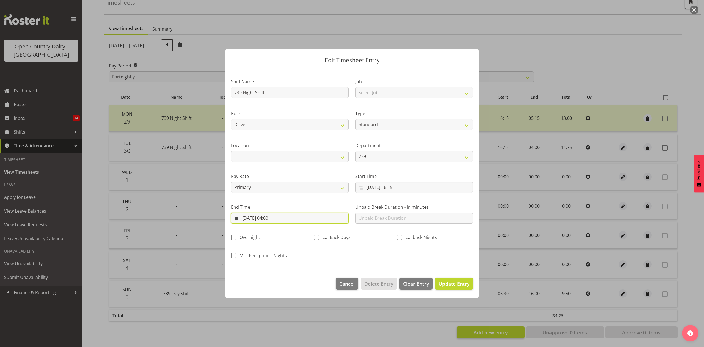
click at [312, 221] on input "01/10/2025, 04:00" at bounding box center [290, 217] width 118 height 11
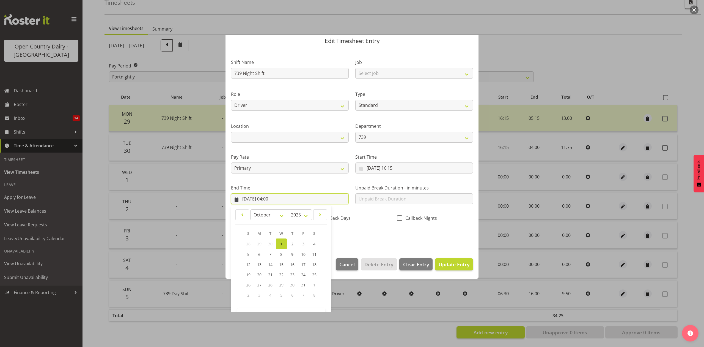
scroll to position [37, 0]
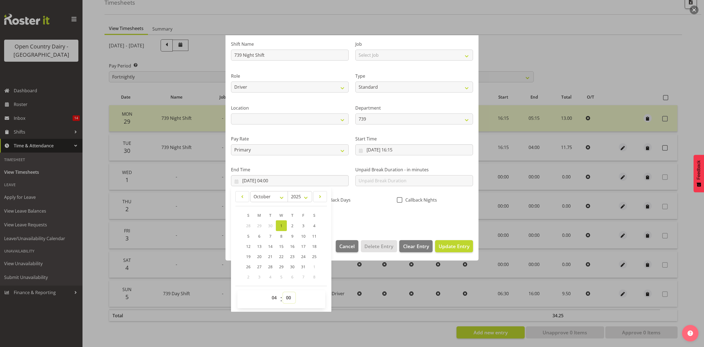
click at [291, 299] on select "00 01 02 03 04 05 06 07 08 09 10 11 12 13 14 15 16 17 18 19 20 21 22 23 24 25 2…" at bounding box center [289, 297] width 12 height 11
select select "45"
click at [283, 292] on select "00 01 02 03 04 05 06 07 08 09 10 11 12 13 14 15 16 17 18 19 20 21 22 23 24 25 2…" at bounding box center [289, 297] width 12 height 11
type input "01/10/2025, 04:45"
click at [398, 224] on div "Shift Name 739 Night Shift Job Select Job Connecting /unconnecting Trailers Dri…" at bounding box center [352, 129] width 249 height 193
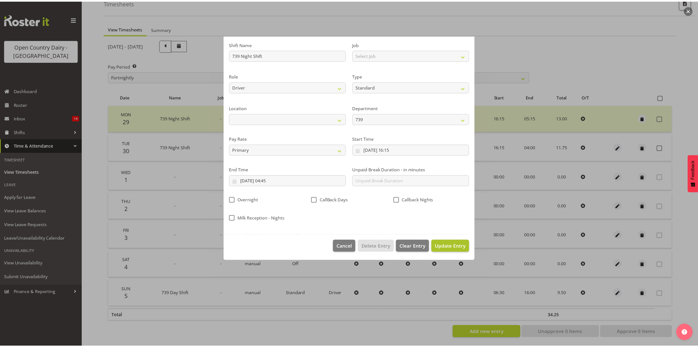
scroll to position [0, 0]
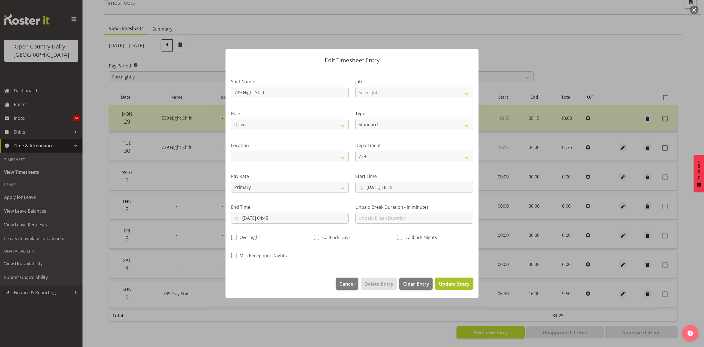
click at [447, 287] on span "Update Entry" at bounding box center [454, 283] width 31 height 7
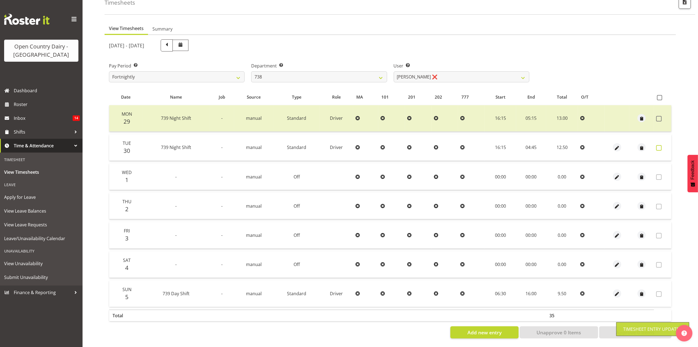
click at [661, 145] on span at bounding box center [659, 148] width 6 height 6
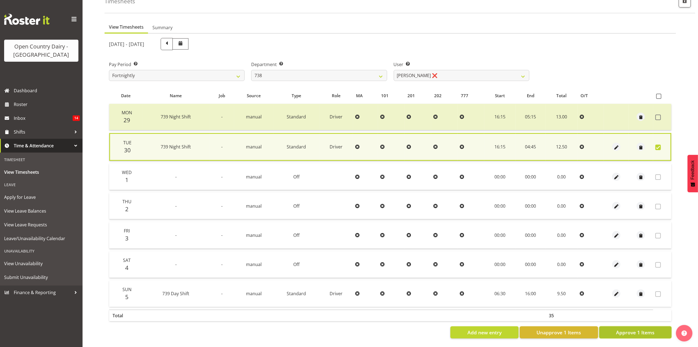
click at [622, 328] on span "Approve 1 Items" at bounding box center [635, 331] width 39 height 7
checkbox input "false"
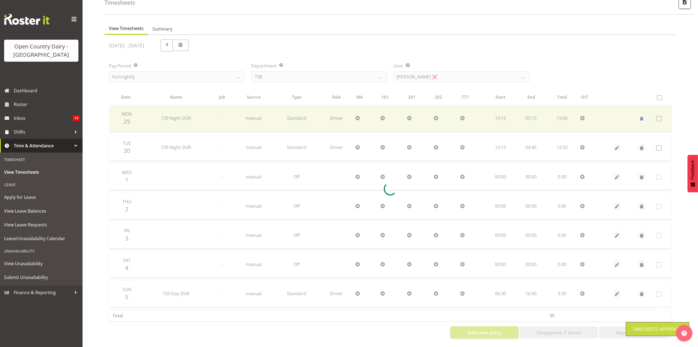
scroll to position [37, 0]
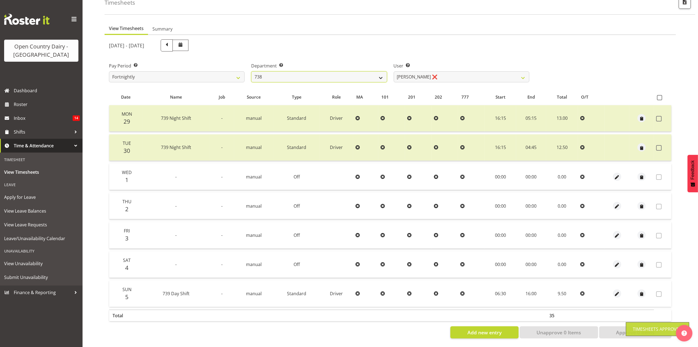
click at [366, 72] on select "734 735 736 737 738 739 851 853 854 855 856 858 861 862 865 867-9032 868 869 87…" at bounding box center [319, 76] width 136 height 11
select select "906"
click at [251, 71] on select "734 735 736 737 738 739 851 853 854 855 856 858 861 862 865 867-9032 868 869 87…" at bounding box center [319, 76] width 136 height 11
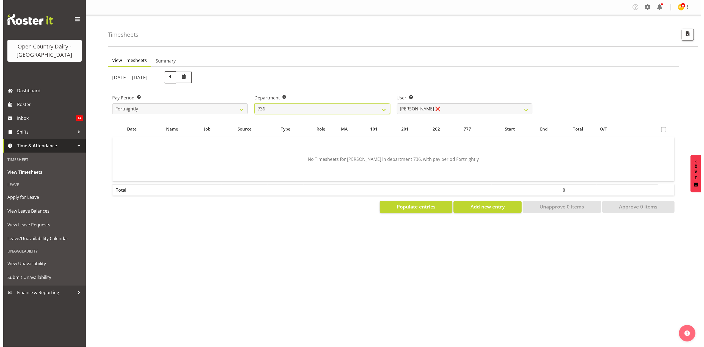
scroll to position [0, 0]
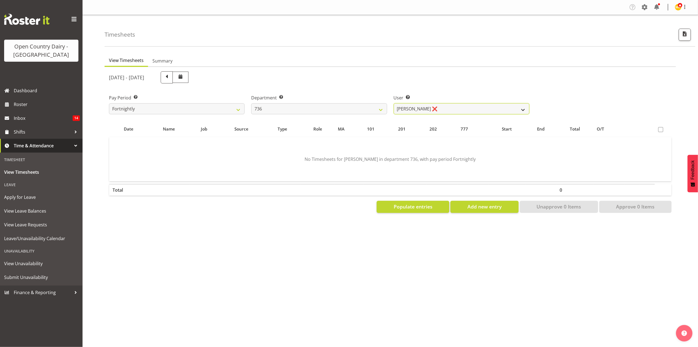
click at [442, 105] on select "Andy Van Brecht ❌ Gavin Hamilton ❌ Jamie Seaton ❌ Kerrod Ward ❌" at bounding box center [462, 108] width 136 height 11
select select "7419"
click at [394, 103] on select "Andy Van Brecht ❌ Gavin Hamilton ❌ Jamie Seaton ❌ Kerrod Ward ❌" at bounding box center [462, 108] width 136 height 11
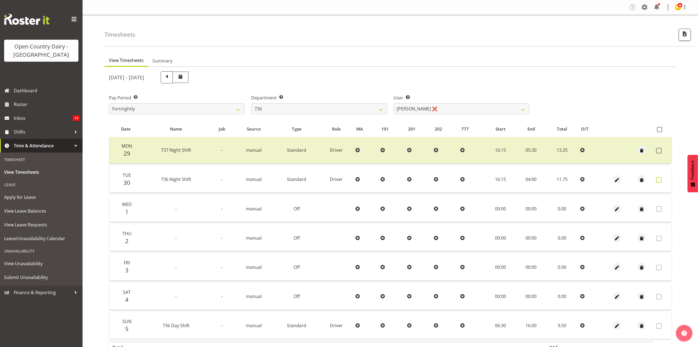
click at [659, 177] on span at bounding box center [659, 180] width 6 height 6
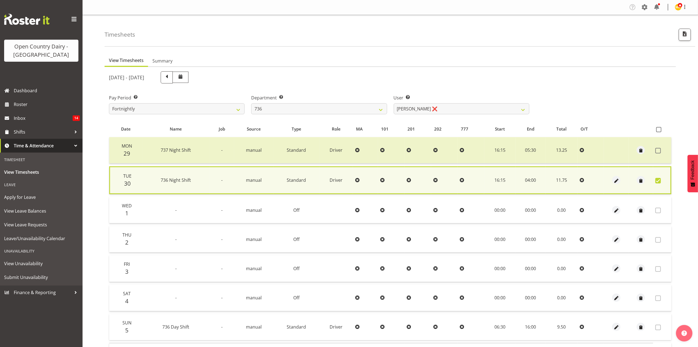
drag, startPoint x: 661, startPoint y: 180, endPoint x: 636, endPoint y: 176, distance: 24.6
click at [653, 178] on td at bounding box center [662, 180] width 18 height 28
click at [659, 180] on span at bounding box center [658, 181] width 6 height 6
checkbox input "false"
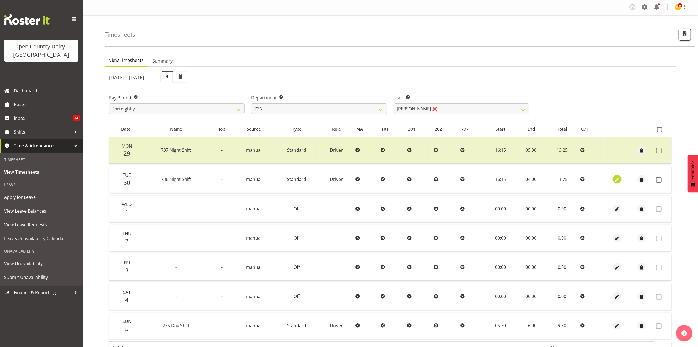
click at [617, 178] on span "button" at bounding box center [617, 180] width 6 height 6
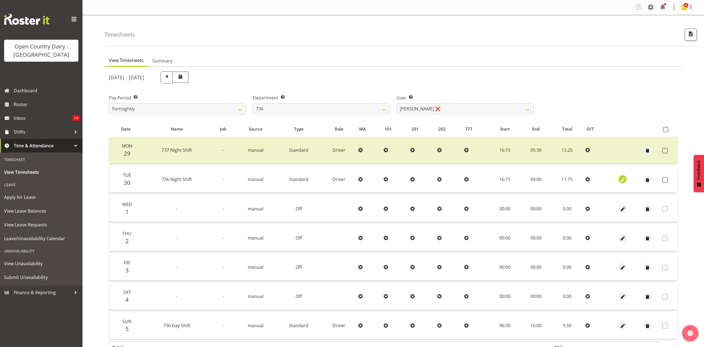
select select "Standard"
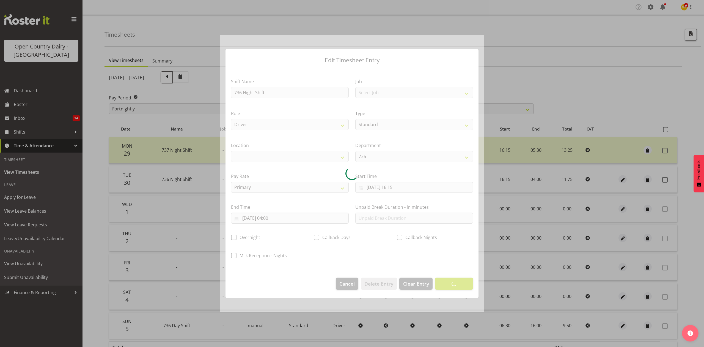
select select
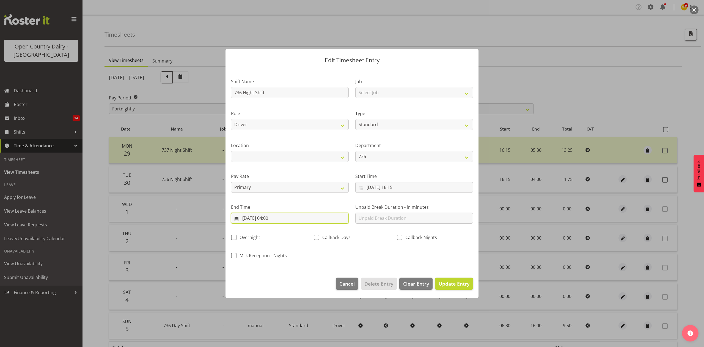
click at [306, 218] on input "01/10/2025, 04:00" at bounding box center [290, 217] width 118 height 11
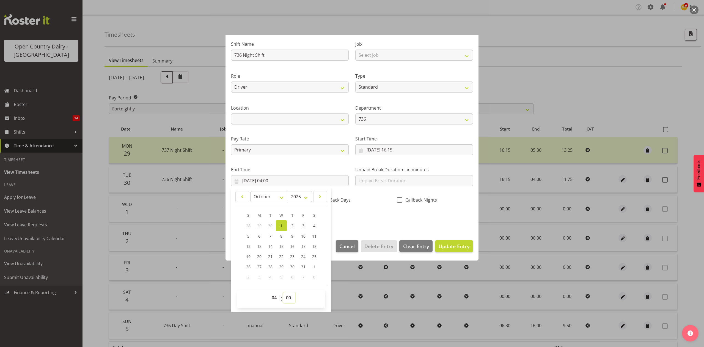
click at [293, 295] on select "00 01 02 03 04 05 06 07 08 09 10 11 12 13 14 15 16 17 18 19 20 21 22 23 24 25 2…" at bounding box center [289, 297] width 12 height 11
select select "45"
click at [283, 292] on select "00 01 02 03 04 05 06 07 08 09 10 11 12 13 14 15 16 17 18 19 20 21 22 23 24 25 2…" at bounding box center [289, 297] width 12 height 11
type input "01/10/2025, 04:45"
click at [373, 217] on div "Shift Name 736 Night Shift Job Select Job Connecting /unconnecting Trailers Dri…" at bounding box center [352, 129] width 249 height 193
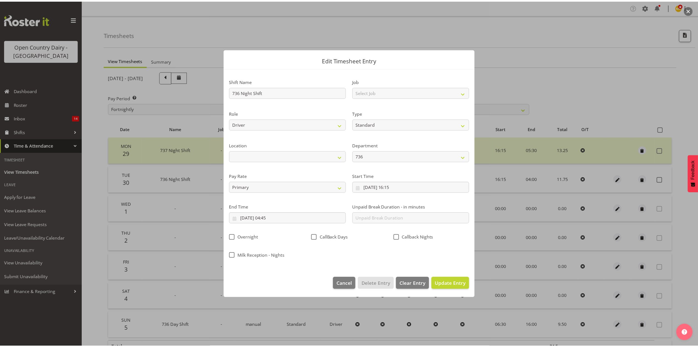
scroll to position [0, 0]
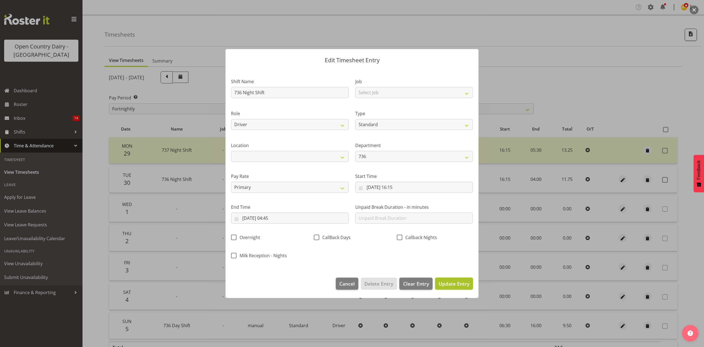
click at [458, 283] on span "Update Entry" at bounding box center [454, 283] width 31 height 7
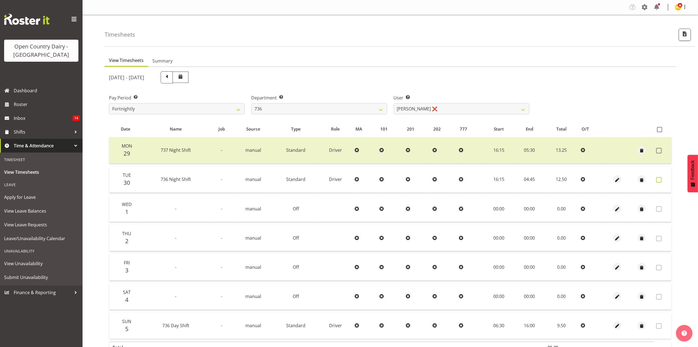
click at [658, 177] on span at bounding box center [659, 180] width 6 height 6
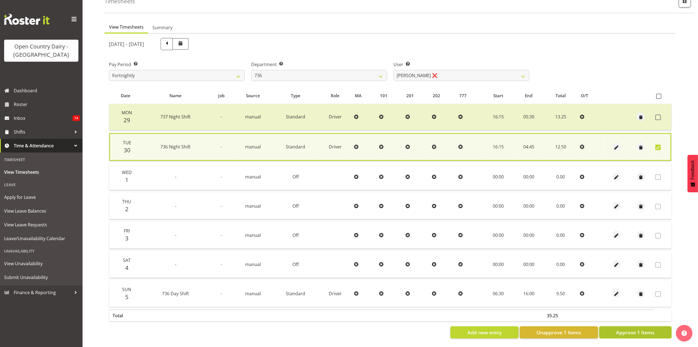
click at [624, 328] on span "Approve 1 Items" at bounding box center [635, 331] width 39 height 7
checkbox input "false"
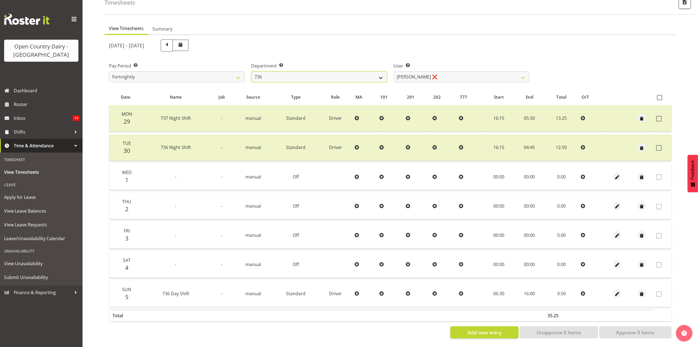
click at [366, 73] on select "734 735 736 737 738 739 851 853 854 855 856 858 861 862 865 867-9032 868 869 87…" at bounding box center [319, 76] width 136 height 11
select select "675"
click at [251, 71] on select "734 735 736 737 738 739 851 853 854 855 856 858 861 862 865 867-9032 868 869 87…" at bounding box center [319, 76] width 136 height 11
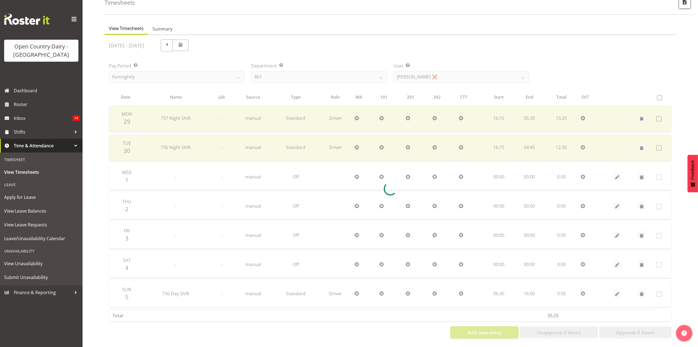
click at [422, 74] on div at bounding box center [390, 188] width 571 height 307
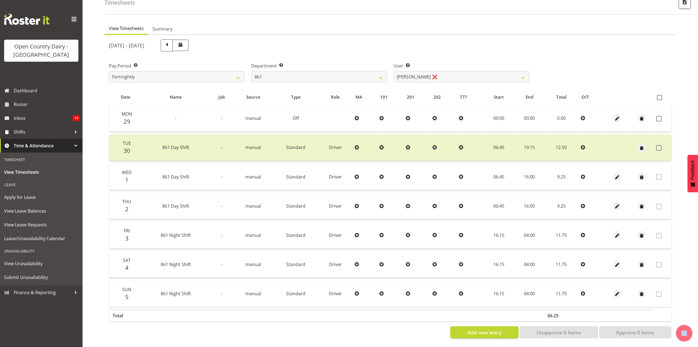
click at [422, 74] on div "September 29th - October 5th 2025 Pay Period Select which pay period you would …" at bounding box center [390, 187] width 562 height 302
click at [422, 74] on select "Barry McIntosh ❌ Matthew Welland ❌ Philip Peek ❌" at bounding box center [462, 76] width 136 height 11
select select "7423"
click at [394, 71] on select "Barry McIntosh ❌ Matthew Welland ❌ Philip Peek ❌" at bounding box center [462, 76] width 136 height 11
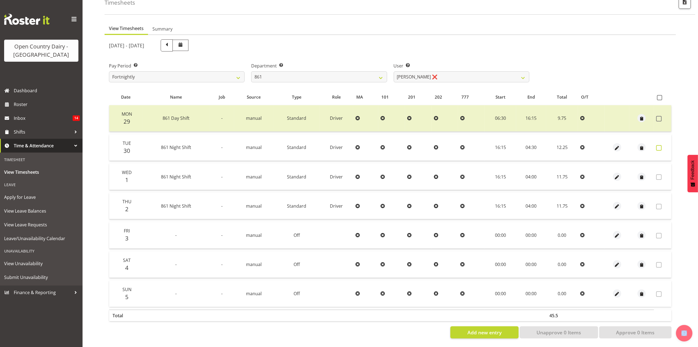
click at [663, 145] on label at bounding box center [660, 148] width 9 height 6
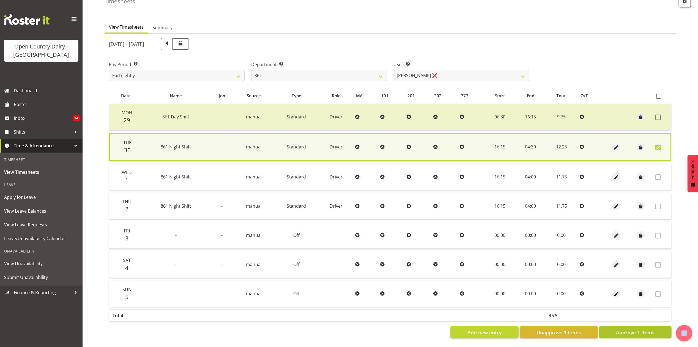
click at [635, 329] on span "Approve 1 Items" at bounding box center [635, 331] width 39 height 7
checkbox input "false"
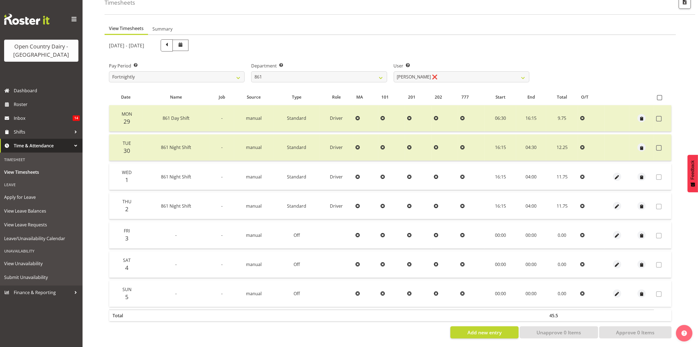
click at [303, 65] on div "Department Select which department you would like to view. 734 735 736 737 738 …" at bounding box center [319, 72] width 136 height 20
click at [298, 72] on select "734 735 736 737 738 739 851 853 854 855 856 858 861 862 865 867-9032 868 869 87…" at bounding box center [319, 76] width 136 height 11
select select "678"
click at [251, 71] on select "734 735 736 737 738 739 851 853 854 855 856 858 861 862 865 867-9032 868 869 87…" at bounding box center [319, 76] width 136 height 11
select select "10269"
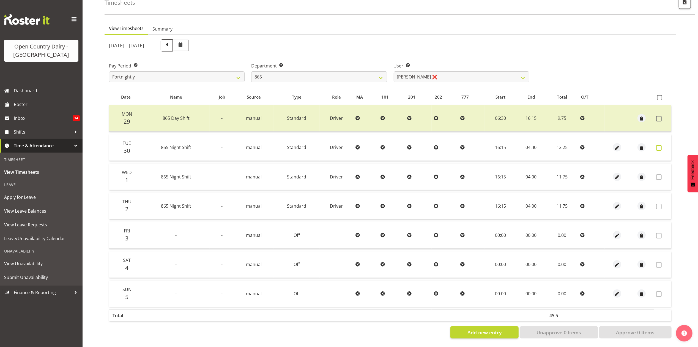
click at [657, 145] on span at bounding box center [659, 148] width 6 height 6
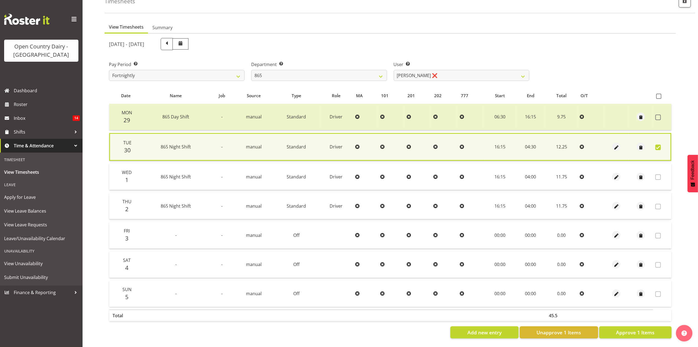
click at [618, 338] on div "View Timesheets Summary September 29th - October 5th 2025 Pay Period Select whi…" at bounding box center [401, 181] width 593 height 329
click at [620, 329] on span "Approve 1 Items" at bounding box center [635, 331] width 39 height 7
checkbox input "false"
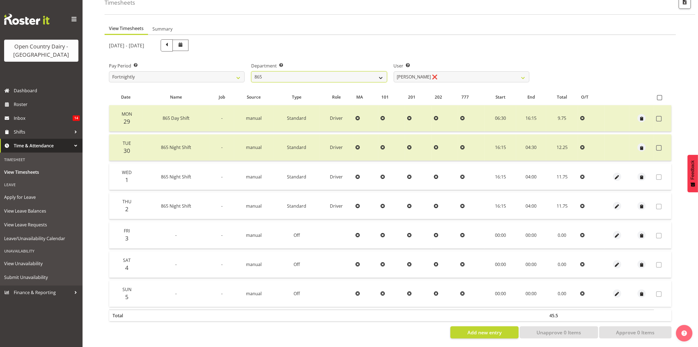
click at [327, 75] on select "734 735 736 737 738 739 851 853 854 855 856 858 861 862 865 867-9032 868 869 87…" at bounding box center [319, 76] width 136 height 11
click at [251, 71] on select "734 735 736 737 738 739 851 853 854 855 856 858 861 862 865 867-9032 868 869 87…" at bounding box center [319, 76] width 136 height 11
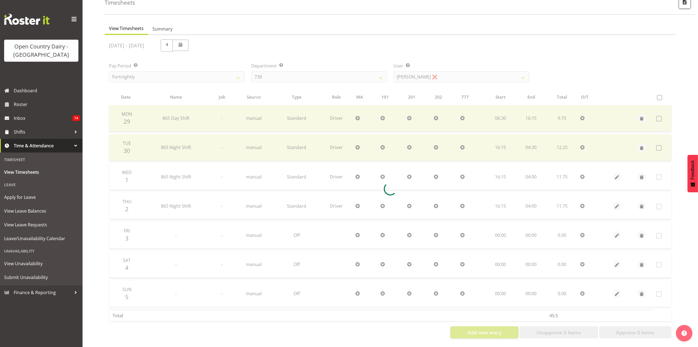
click at [439, 69] on div at bounding box center [390, 188] width 571 height 307
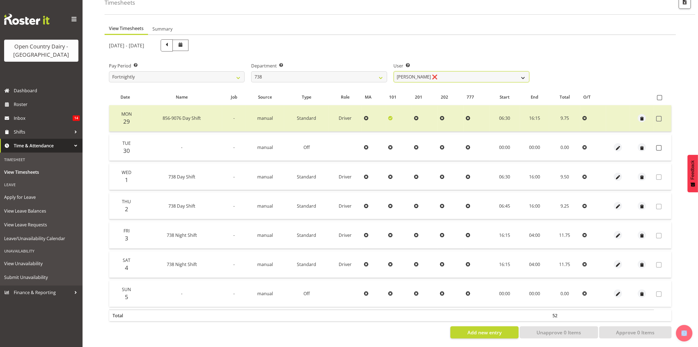
click at [468, 71] on select "Christopher Gamble ❌ Marcy Tuuta ❌ Raymond Campbell ❌ Tama Irvine ❌" at bounding box center [462, 76] width 136 height 11
click at [343, 74] on select "734 735 736 737 738 739 851 853 854 855 856 858 861 862 865 867-9032 868 869 87…" at bounding box center [319, 76] width 136 height 11
select select "906"
click at [251, 71] on select "734 735 736 737 738 739 851 853 854 855 856 858 861 862 865 867-9032 868 869 87…" at bounding box center [319, 76] width 136 height 11
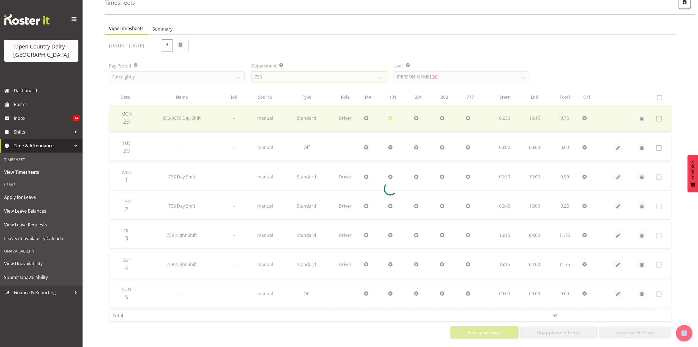
scroll to position [0, 0]
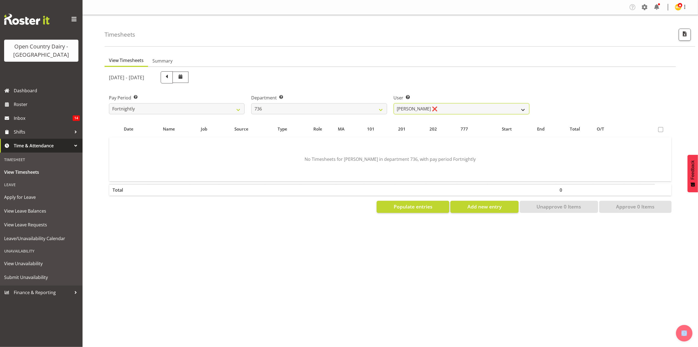
click at [446, 108] on select "Andy Van Brecht ❌ Gavin Hamilton ❌ Jamie Seaton ❌ Kerrod Ward ❌" at bounding box center [462, 108] width 136 height 11
select select "7419"
click at [394, 103] on select "Andy Van Brecht ❌ Gavin Hamilton ❌ Jamie Seaton ❌ Kerrod Ward ❌" at bounding box center [462, 108] width 136 height 11
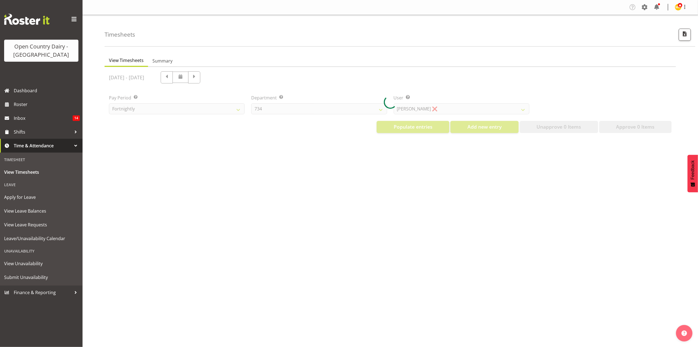
select select "699"
select select "8449"
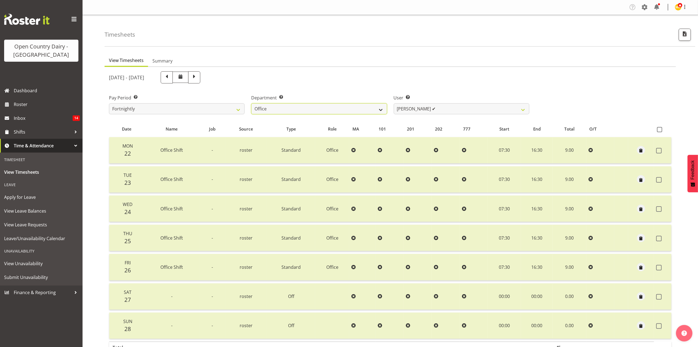
click at [317, 112] on select "734 735 736 737 738 739 851 853 854 855 856 858 861 862 865 867-9032 868 869 87…" at bounding box center [319, 108] width 136 height 11
select select "906"
click at [251, 103] on select "734 735 736 737 738 739 851 853 854 855 856 858 861 862 865 867-9032 868 869 87…" at bounding box center [319, 108] width 136 height 11
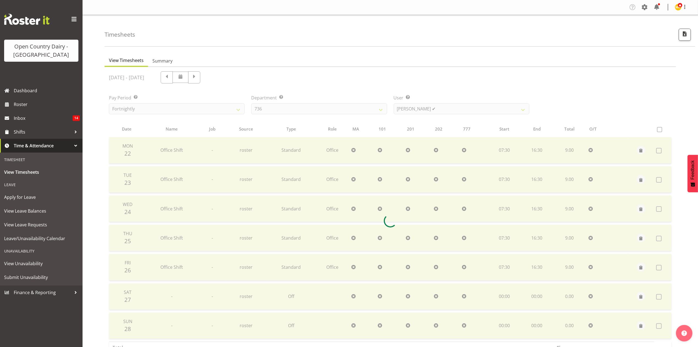
click at [457, 109] on div at bounding box center [390, 220] width 571 height 307
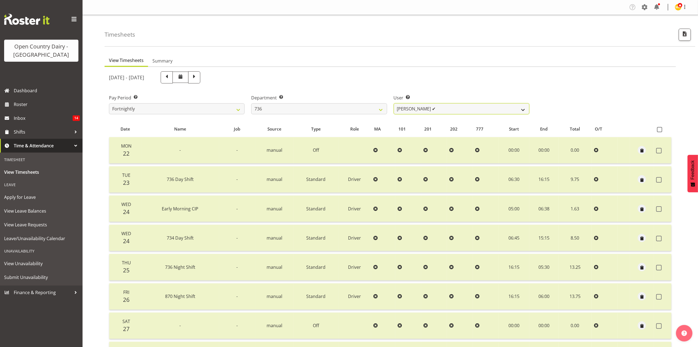
click at [457, 109] on select "Andy Van Brecht ✔ Gavin Hamilton ✔ Jamie Seaton ✔ Kerrod Ward ✔" at bounding box center [462, 108] width 136 height 11
select select "7419"
click at [394, 103] on select "Andy Van Brecht ✔ Gavin Hamilton ✔ Jamie Seaton ✔ Kerrod Ward ✔" at bounding box center [462, 108] width 136 height 11
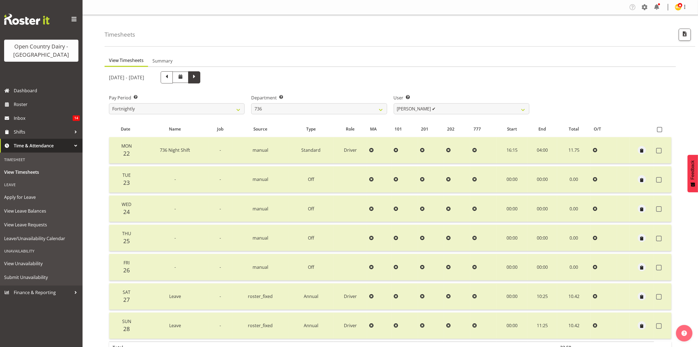
click at [200, 76] on span at bounding box center [194, 77] width 12 height 12
select select
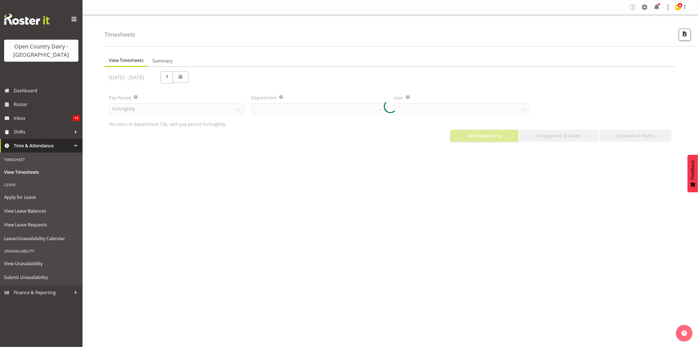
select select "906"
select select "7419"
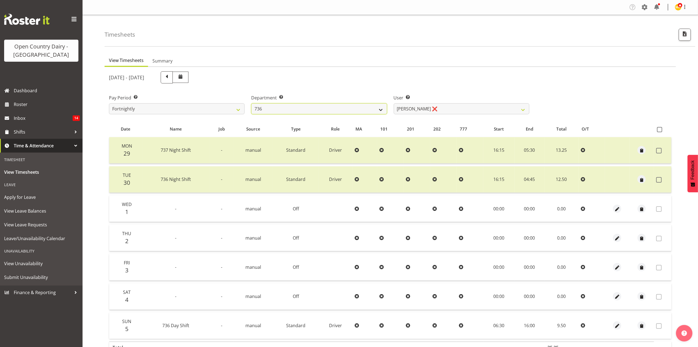
click at [301, 107] on select "734 735 736 737 738 739 851 853 854 855 856 858 861 862 865 867-9032 868 869 87…" at bounding box center [319, 108] width 136 height 11
click at [251, 103] on select "734 735 736 737 738 739 851 853 854 855 856 858 861 862 865 867-9032 868 869 87…" at bounding box center [319, 108] width 136 height 11
click at [302, 111] on select "734 735 736 737 738 739 851 853 854 855 856 858 861 862 865 867-9032 868 869 87…" at bounding box center [319, 108] width 136 height 11
select select "902"
click at [251, 103] on select "734 735 736 737 738 739 851 853 854 855 856 858 861 862 865 867-9032 868 869 87…" at bounding box center [319, 108] width 136 height 11
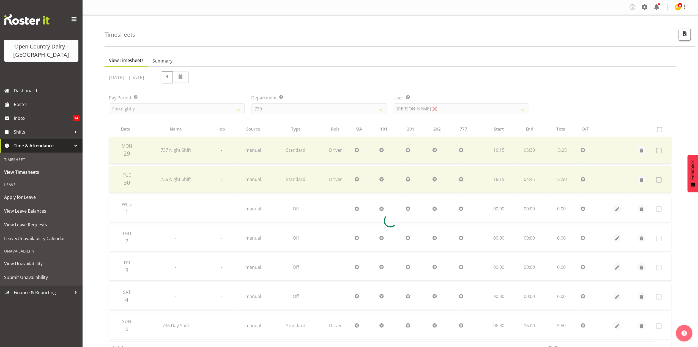
click at [452, 112] on div at bounding box center [390, 220] width 571 height 307
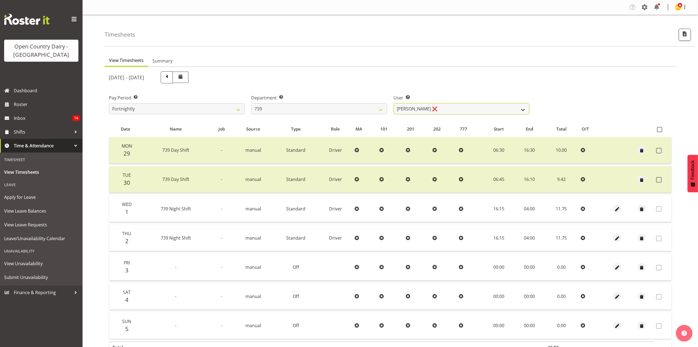
click at [452, 112] on select "Erika McNaught ❌ Rachel Fletcher ❌ Rick Murphy ❌ Tish Veint ❌" at bounding box center [462, 108] width 136 height 11
select select "11702"
click at [394, 103] on select "Erika McNaught ❌ Rachel Fletcher ❌ Rick Murphy ❌ Tish Veint ❌" at bounding box center [462, 108] width 136 height 11
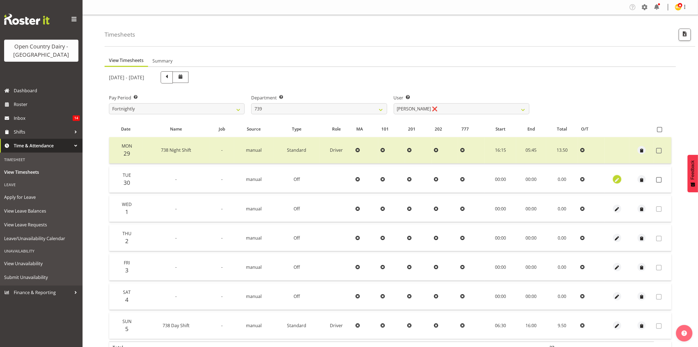
click at [614, 177] on span "button" at bounding box center [617, 180] width 6 height 6
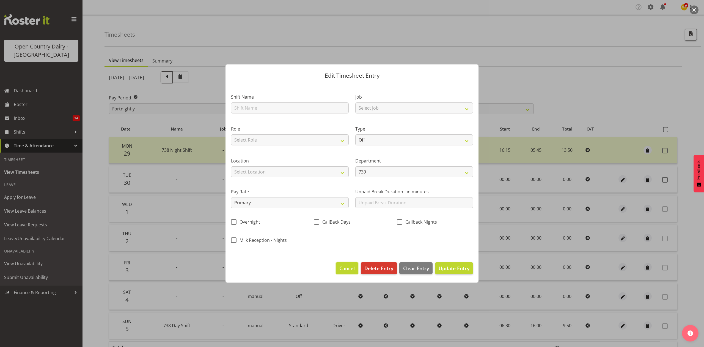
click at [351, 271] on span "Cancel" at bounding box center [346, 267] width 15 height 7
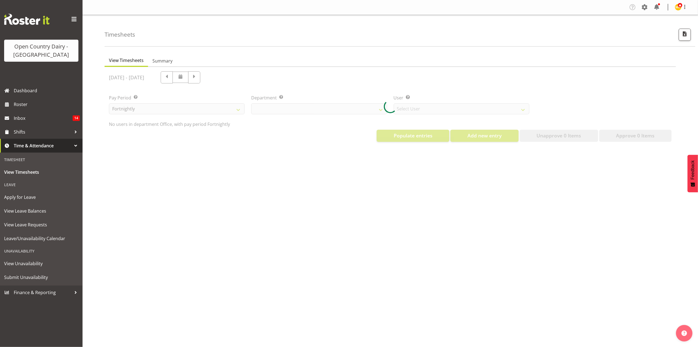
select select "699"
select select "8449"
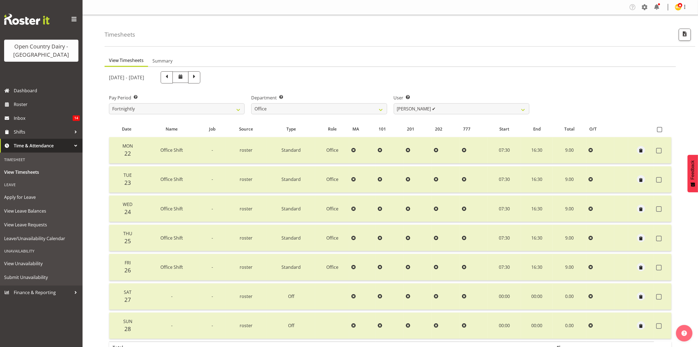
drag, startPoint x: 335, startPoint y: 127, endPoint x: 334, endPoint y: 112, distance: 14.6
click at [334, 127] on span "Role" at bounding box center [332, 129] width 9 height 6
click at [334, 112] on select "734 735 736 737 738 739 851 853 854 855 856 858 861 862 865 867-9032 868 869 87…" at bounding box center [319, 108] width 136 height 11
select select "902"
click at [251, 103] on select "734 735 736 737 738 739 851 853 854 855 856 858 861 862 865 867-9032 868 869 87…" at bounding box center [319, 108] width 136 height 11
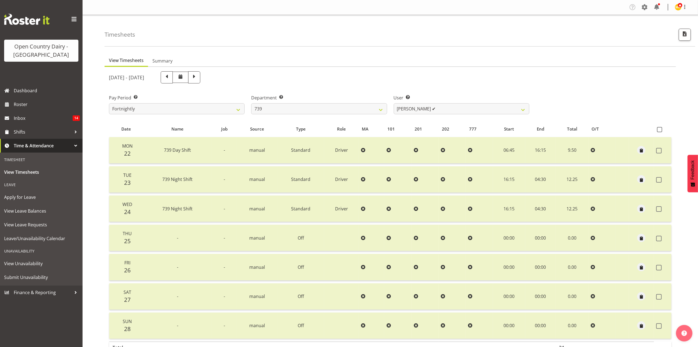
click at [461, 114] on div "User Select user. Note: This is filtered down by the previous two drop-down ite…" at bounding box center [461, 102] width 142 height 31
click at [462, 109] on select "Erika McNaught ✔ Rachel Fletcher ✔ Rick Murphy ✔ Tish Veint ✔" at bounding box center [462, 108] width 136 height 11
select select "11702"
click at [394, 103] on select "Erika McNaught ✔ Rachel Fletcher ✔ Rick Murphy ✔ Tish Veint ✔" at bounding box center [462, 108] width 136 height 11
click at [198, 74] on span at bounding box center [194, 76] width 7 height 7
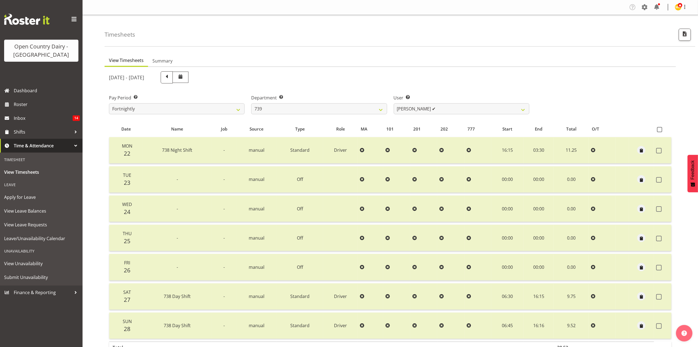
select select
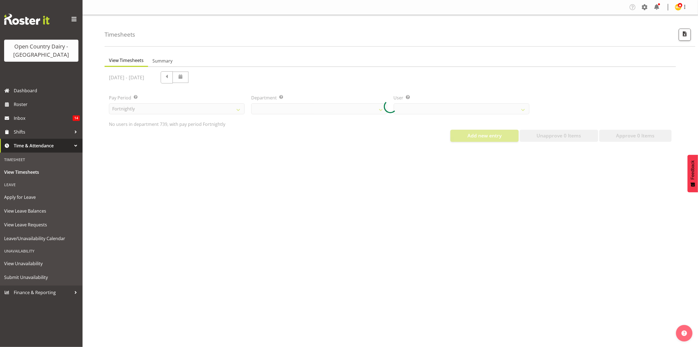
select select "902"
select select "11702"
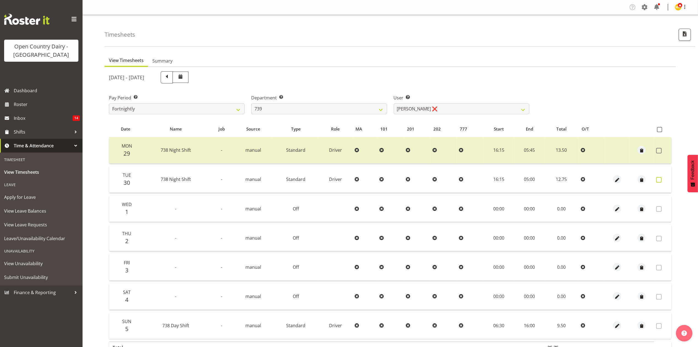
click at [662, 181] on label at bounding box center [660, 180] width 9 height 6
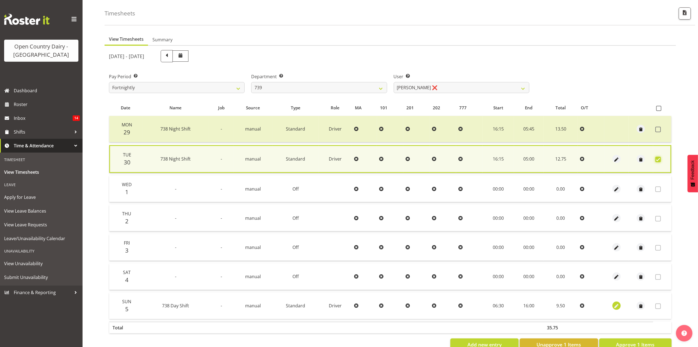
scroll to position [38, 0]
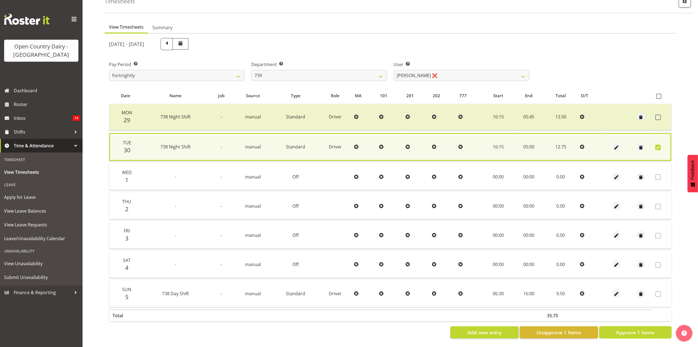
click at [643, 329] on button "Approve 1 Items" at bounding box center [635, 332] width 72 height 12
checkbox input "false"
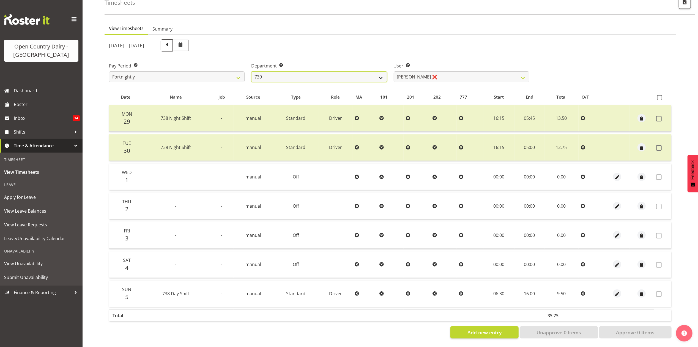
click at [311, 75] on select "734 735 736 737 738 739 851 853 854 855 856 858 861 862 865 867-9032 868 869 87…" at bounding box center [319, 76] width 136 height 11
select select "905"
click at [251, 71] on select "734 735 736 737 738 739 851 853 854 855 856 858 861 862 865 867-9032 868 869 87…" at bounding box center [319, 76] width 136 height 11
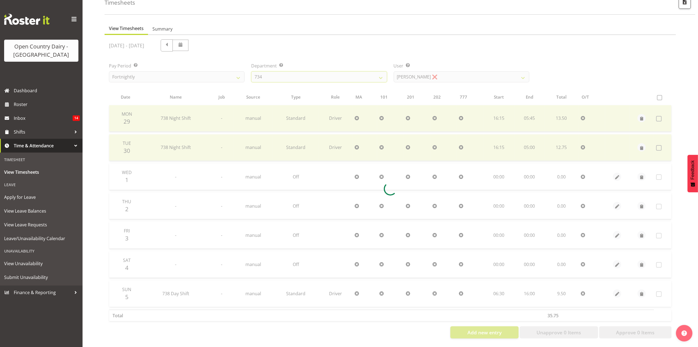
scroll to position [0, 0]
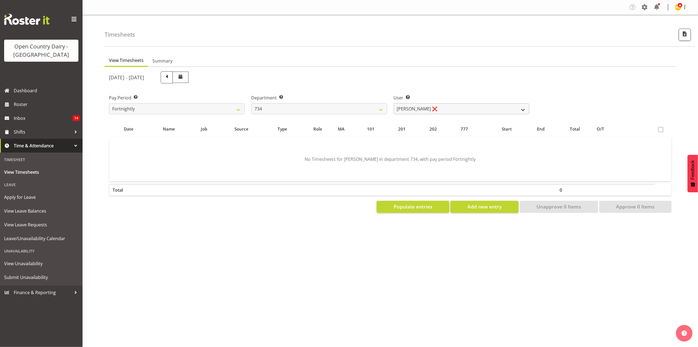
drag, startPoint x: 431, startPoint y: 120, endPoint x: 432, endPoint y: 113, distance: 6.6
click at [431, 115] on div "[DATE] - [DATE] Pay Period Select which pay period you would like to view. Fort…" at bounding box center [390, 140] width 562 height 145
click at [432, 112] on select "Justin Spicer ❌ Ryan Thompson ❌ Tracey Chittock ❌ Zachary Shanks ❌" at bounding box center [462, 108] width 136 height 11
select select "7493"
click at [394, 103] on select "Justin Spicer ❌ Ryan Thompson ❌ Tracey Chittock ❌ Zachary Shanks ❌" at bounding box center [462, 108] width 136 height 11
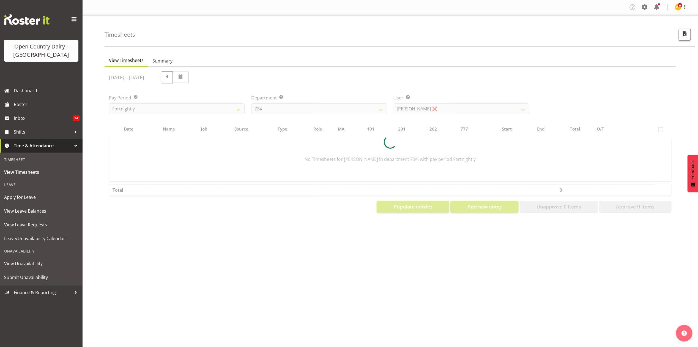
click at [477, 79] on div at bounding box center [390, 142] width 571 height 150
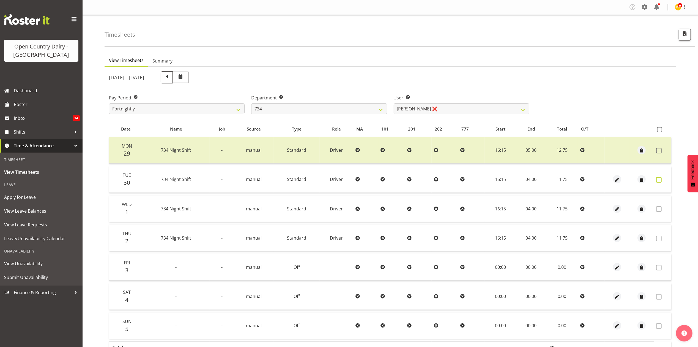
click at [662, 182] on label at bounding box center [660, 180] width 9 height 6
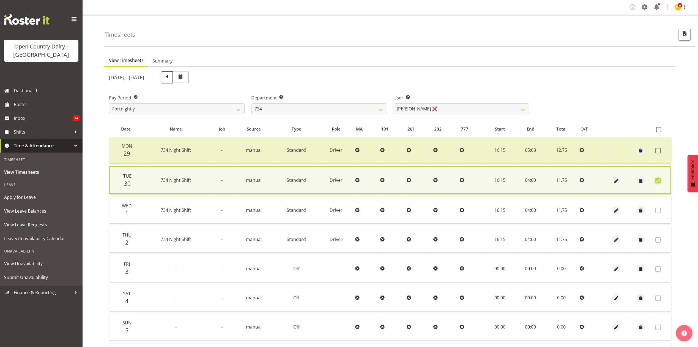
scroll to position [38, 0]
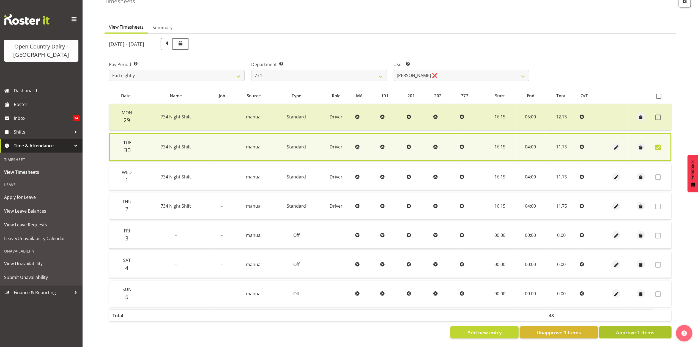
click at [640, 329] on button "Approve 1 Items" at bounding box center [635, 332] width 72 height 12
checkbox input "false"
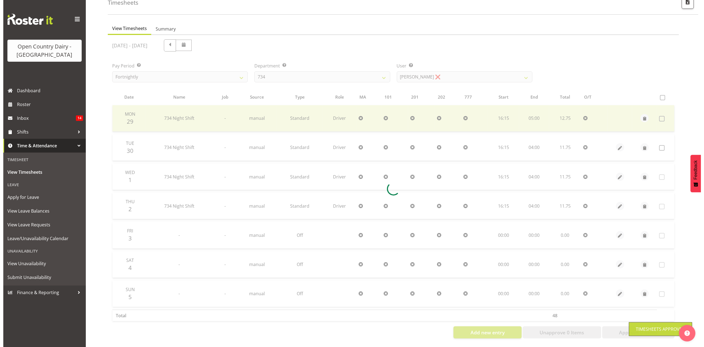
scroll to position [37, 0]
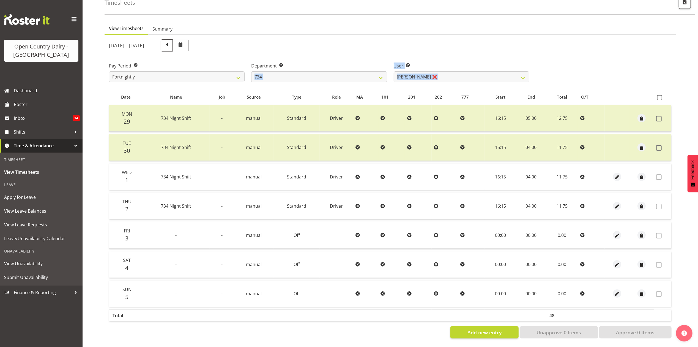
click at [293, 80] on div "[DATE] - [DATE] Pay Period Select which pay period you would like to view. Fort…" at bounding box center [390, 187] width 562 height 302
click at [295, 72] on select "734 735 736 737 738 739 851 853 854 855 856 858 861 862 865 867-9032 868 869 87…" at bounding box center [319, 76] width 136 height 11
select select "682"
click at [251, 71] on select "734 735 736 737 738 739 851 853 854 855 856 858 861 862 865 867-9032 868 869 87…" at bounding box center [319, 76] width 136 height 11
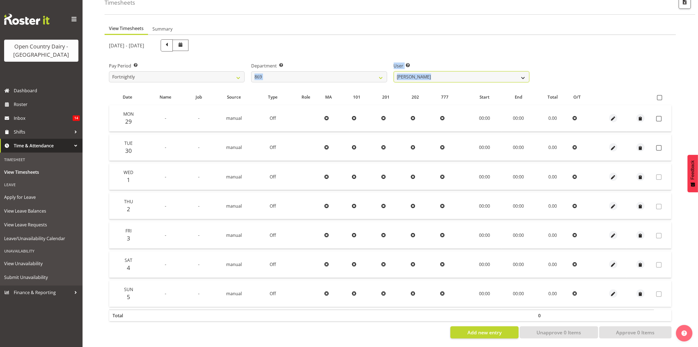
click at [444, 74] on select "Barry O'Donnell ❌ Barry Johnston ❌ Jason Soper ❌ Peter Wieczorek ❌" at bounding box center [462, 76] width 136 height 11
select select "7399"
click at [394, 71] on select "Barry O'Donnell ❌ Barry Johnston ❌ Jason Soper ❌ Peter Wieczorek ❌" at bounding box center [462, 76] width 136 height 11
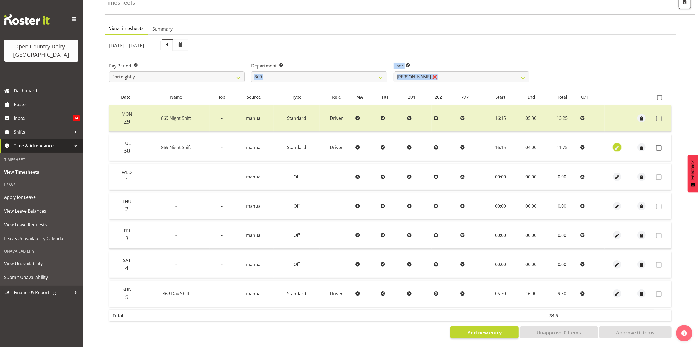
click at [615, 145] on span "button" at bounding box center [617, 148] width 6 height 6
select select "Standard"
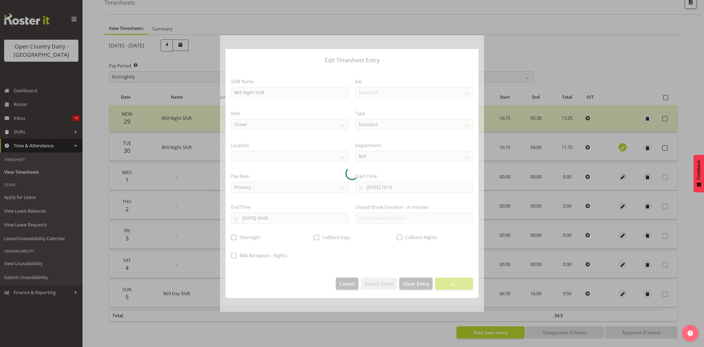
select select
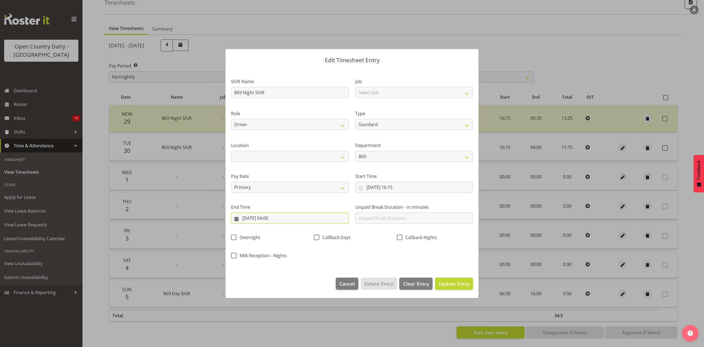
click at [292, 214] on input "01/10/2025, 04:00" at bounding box center [290, 217] width 118 height 11
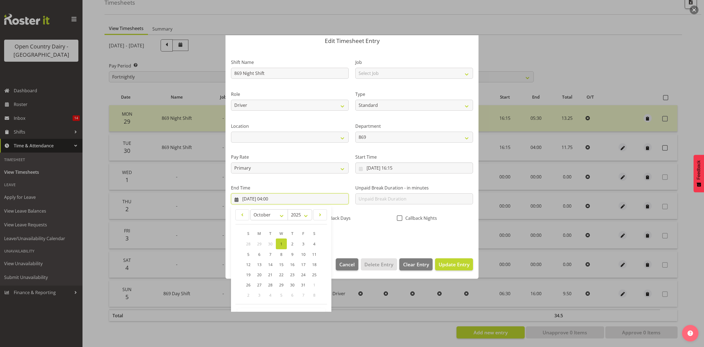
scroll to position [37, 0]
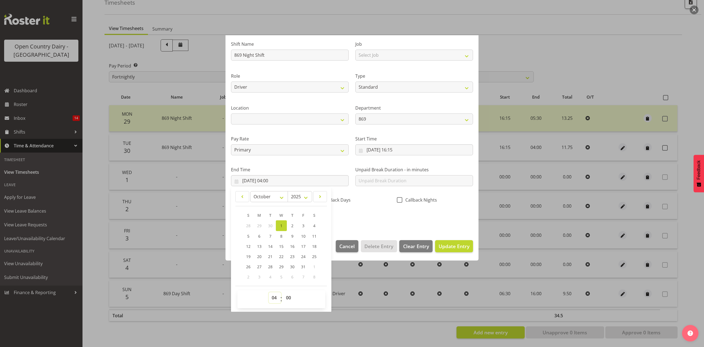
click at [275, 297] on select "00 01 02 03 04 05 06 07 08 09 10 11 12 13 14 15 16 17 18 19 20 21 22 23" at bounding box center [275, 297] width 12 height 11
select select "5"
click at [269, 292] on select "00 01 02 03 04 05 06 07 08 09 10 11 12 13 14 15 16 17 18 19 20 21 22 23" at bounding box center [275, 297] width 12 height 11
type input "01/10/2025, 05:00"
click at [400, 224] on div "Shift Name 869 Night Shift Job Select Job Connecting /unconnecting Trailers Dri…" at bounding box center [352, 129] width 249 height 193
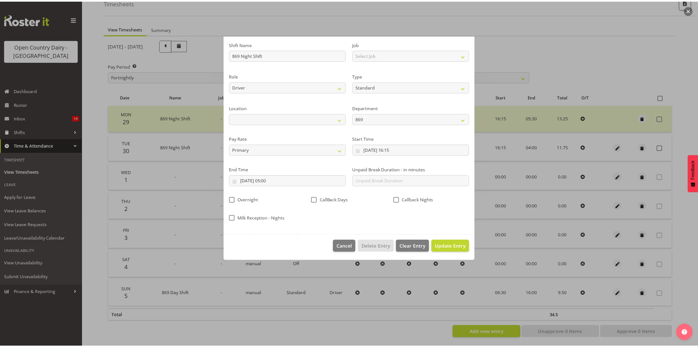
scroll to position [0, 0]
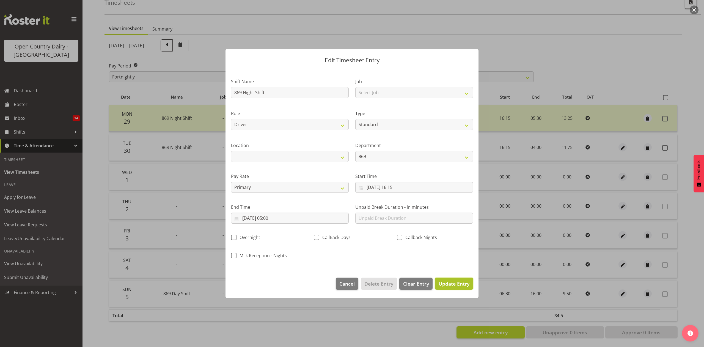
click at [453, 283] on span "Update Entry" at bounding box center [454, 283] width 31 height 7
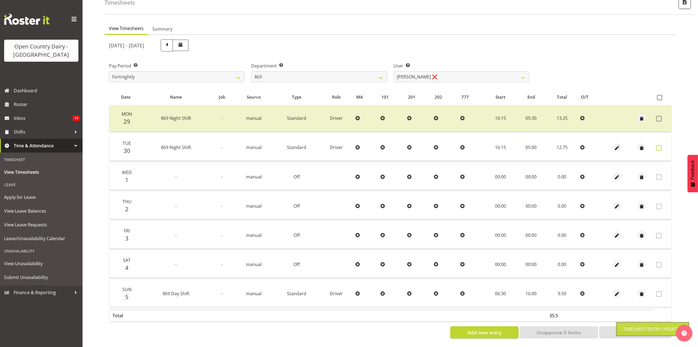
click at [658, 145] on span at bounding box center [659, 148] width 6 height 6
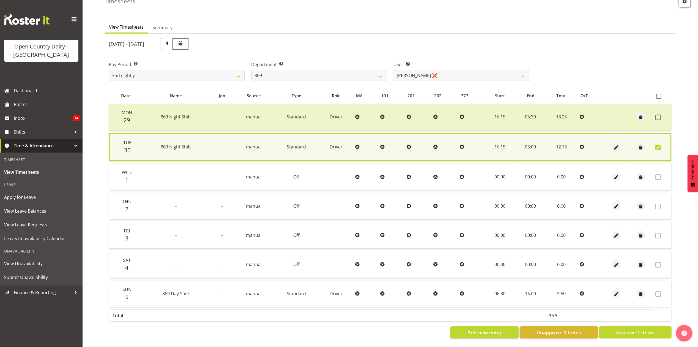
click at [625, 330] on button "Approve 1 Items" at bounding box center [635, 332] width 72 height 12
checkbox input "false"
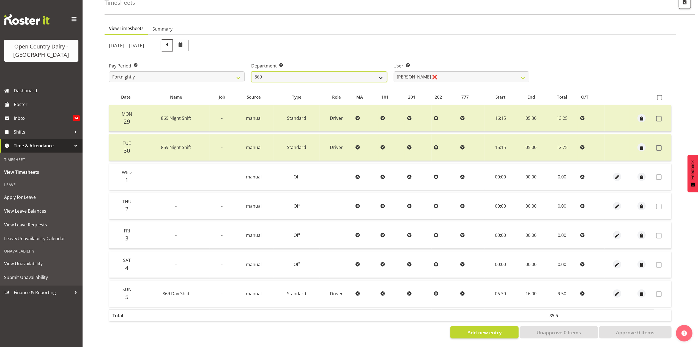
click at [285, 76] on select "734 735 736 737 738 739 851 853 854 855 856 858 861 862 865 867-9032 868 869 87…" at bounding box center [319, 76] width 136 height 11
select select "683"
click at [251, 71] on select "734 735 736 737 738 739 851 853 854 855 856 858 861 862 865 867-9032 868 869 87…" at bounding box center [319, 76] width 136 height 11
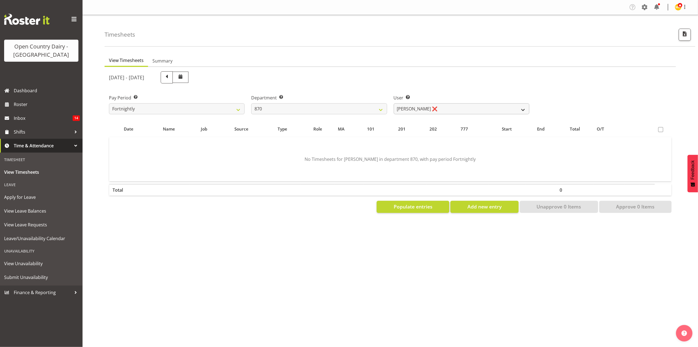
click at [438, 104] on div "User Select user. Note: This is filtered down by the previous two drop-down ite…" at bounding box center [462, 104] width 136 height 20
click at [433, 114] on select "Andy Haywood ❌ David Young ❌ Stewart Matheson ❌" at bounding box center [462, 108] width 136 height 11
select select "7473"
click at [394, 103] on select "Andy Haywood ❌ David Young ❌ Stewart Matheson ❌" at bounding box center [462, 108] width 136 height 11
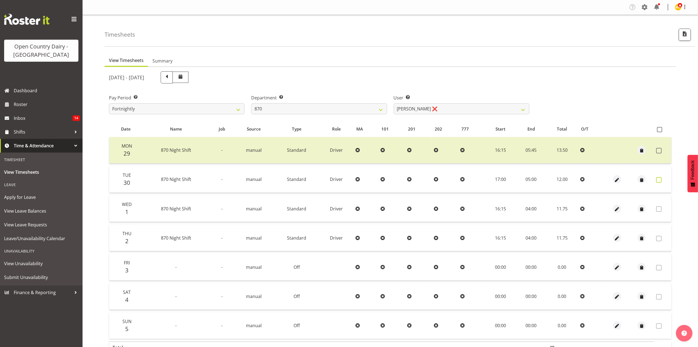
click at [658, 180] on span at bounding box center [659, 180] width 6 height 6
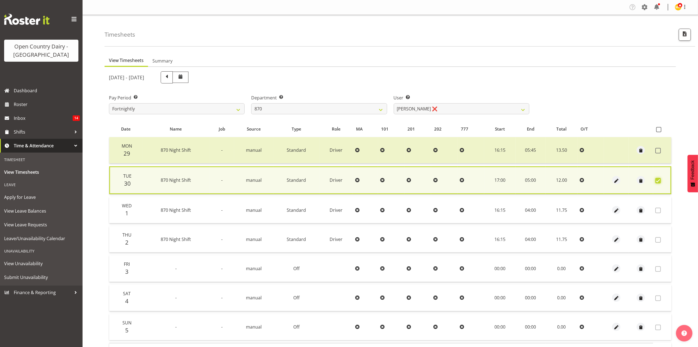
scroll to position [38, 0]
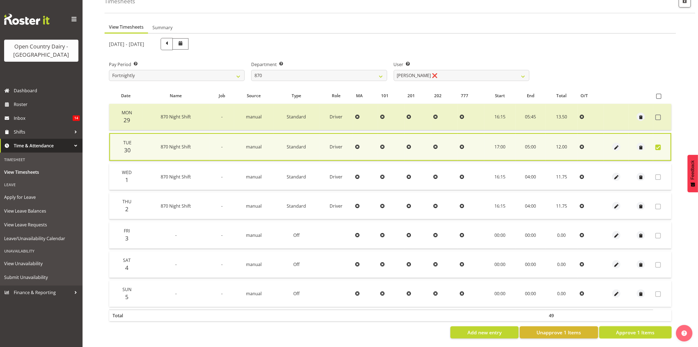
click at [612, 327] on button "Approve 1 Items" at bounding box center [635, 332] width 72 height 12
checkbox input "false"
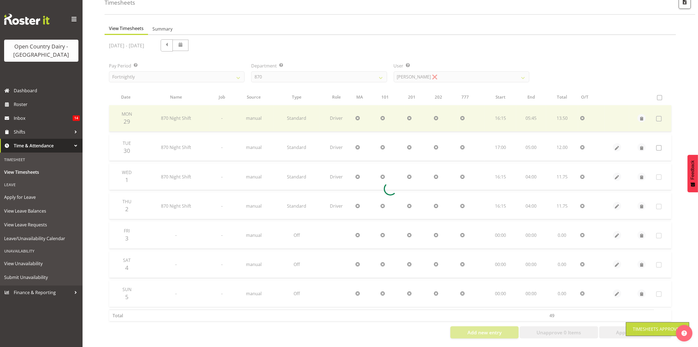
scroll to position [37, 0]
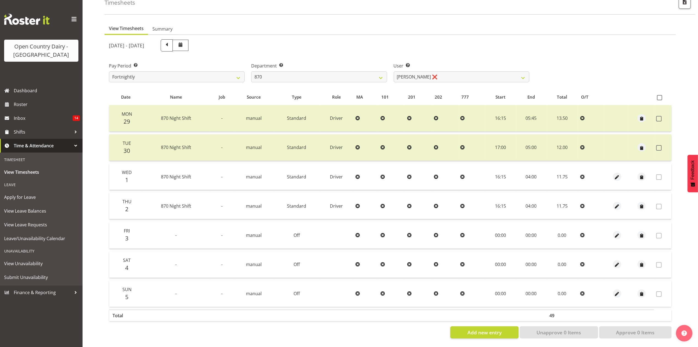
drag, startPoint x: 489, startPoint y: 184, endPoint x: 703, endPoint y: 364, distance: 279.6
drag, startPoint x: 703, startPoint y: 364, endPoint x: 592, endPoint y: 48, distance: 334.9
click at [592, 48] on div "September 29th - October 5th 2025" at bounding box center [390, 45] width 569 height 19
click at [42, 172] on span "View Timesheets" at bounding box center [41, 172] width 74 height 8
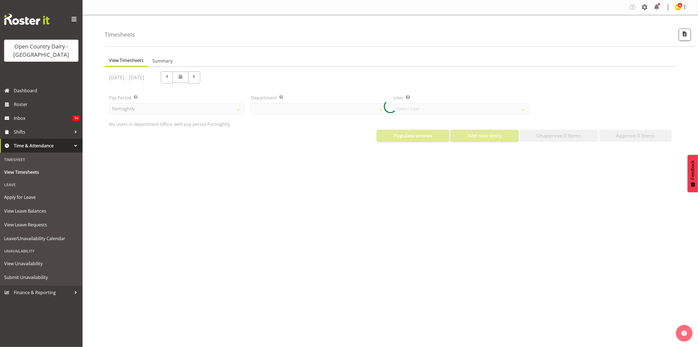
select select "699"
select select "8449"
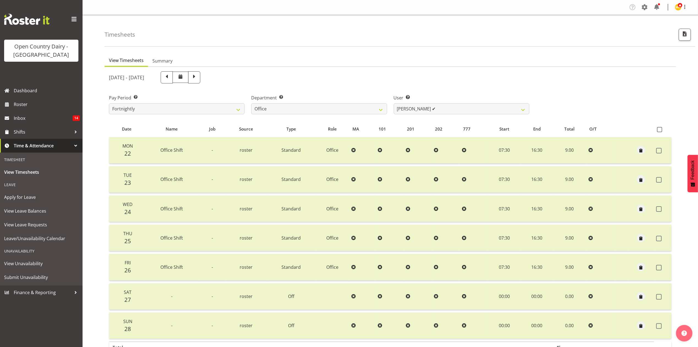
click at [196, 102] on div "Pay Period Select which pay period you would like to view. Fortnightly" at bounding box center [177, 104] width 136 height 20
click at [197, 107] on select "Fortnightly" at bounding box center [177, 108] width 136 height 11
click at [289, 109] on select "734 735 736 737 738 739 851 853 854 855 856 858 861 862 865 867-9032 868 869 87…" at bounding box center [319, 108] width 136 height 11
select select "806"
click at [251, 103] on select "734 735 736 737 738 739 851 853 854 855 856 858 861 862 865 867-9032 868 869 87…" at bounding box center [319, 108] width 136 height 11
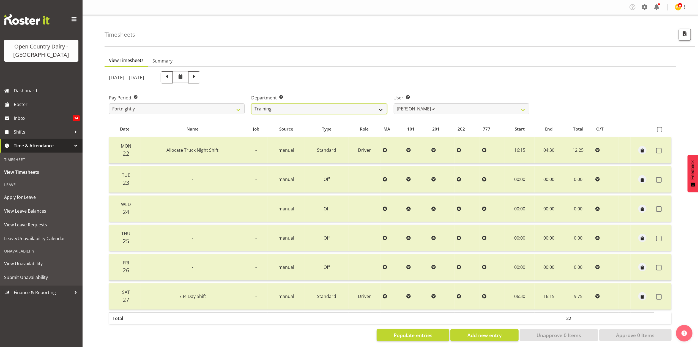
click at [345, 112] on select "734 735 736 737 738 739 851 853 854 855 856 858 861 862 865 867-9032 868 869 87…" at bounding box center [319, 108] width 136 height 11
click at [24, 107] on span "Roster" at bounding box center [47, 104] width 66 height 8
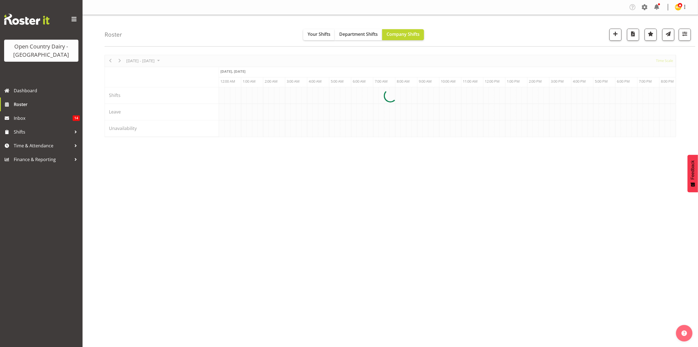
scroll to position [0, 1056]
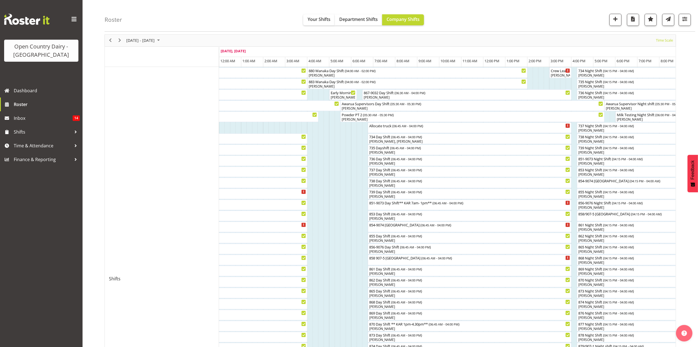
scroll to position [37, 0]
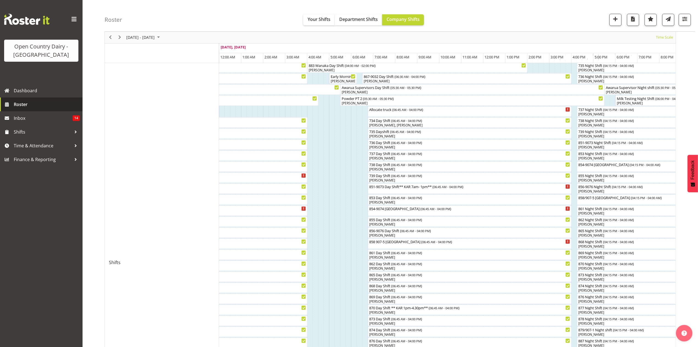
click at [42, 109] on link "Roster" at bounding box center [41, 104] width 83 height 14
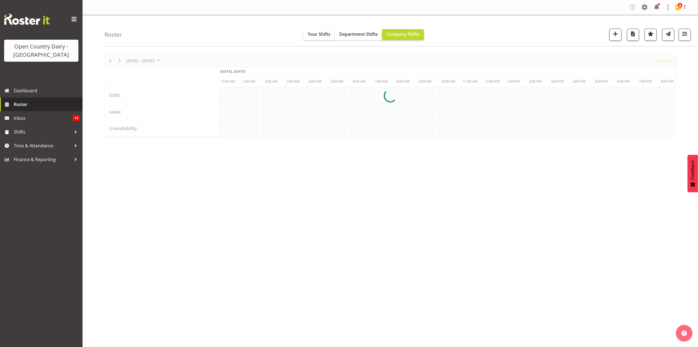
scroll to position [0, 1056]
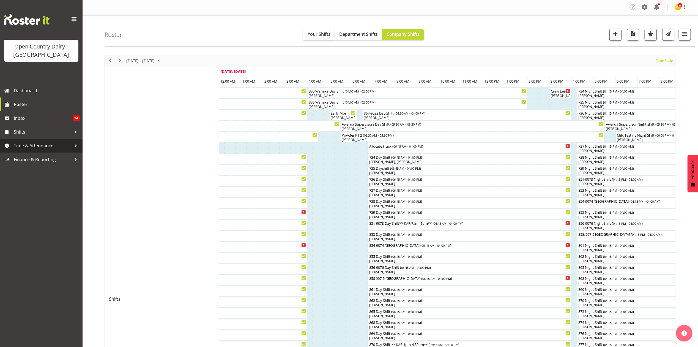
click at [52, 142] on span "Time & Attendance" at bounding box center [43, 145] width 58 height 8
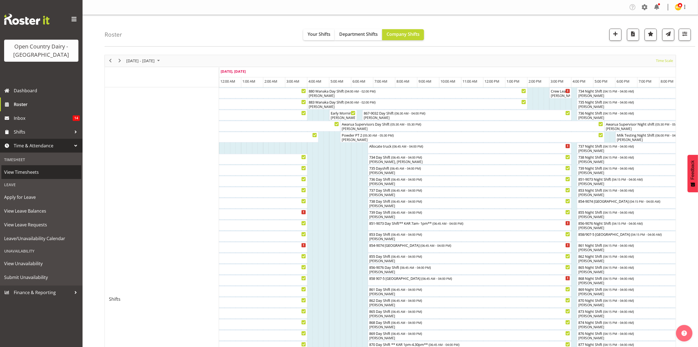
click at [34, 173] on span "View Timesheets" at bounding box center [41, 172] width 74 height 8
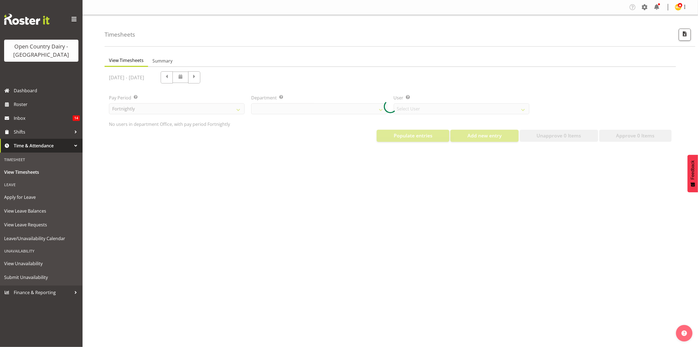
select select "699"
select select "8449"
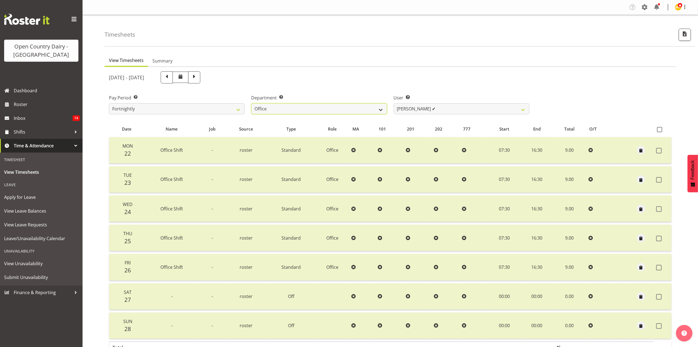
click at [318, 105] on select "734 735 736 737 738 739 851 853 854 855 856 858 861 862 865 867-9032 868 869 87…" at bounding box center [319, 108] width 136 height 11
select select "692"
click at [251, 103] on select "734 735 736 737 738 739 851 853 854 855 856 858 861 862 865 867-9032 868 869 87…" at bounding box center [319, 108] width 136 height 11
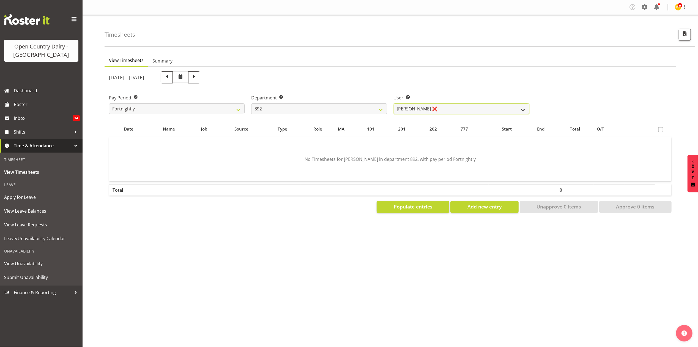
click at [464, 113] on select "[PERSON_NAME] ❌ [PERSON_NAME] ✔ [PERSON_NAME] ✔ [PERSON_NAME] ✔ [PERSON_NAME] ✔" at bounding box center [462, 108] width 136 height 11
select select "11650"
click at [394, 103] on select "[PERSON_NAME] ❌ [PERSON_NAME] ✔ [PERSON_NAME] ✔ [PERSON_NAME] ✔ [PERSON_NAME] ✔" at bounding box center [462, 108] width 136 height 11
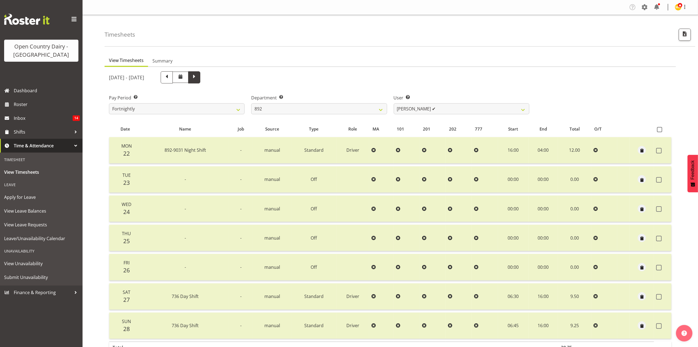
click at [200, 78] on span at bounding box center [194, 77] width 12 height 12
select select
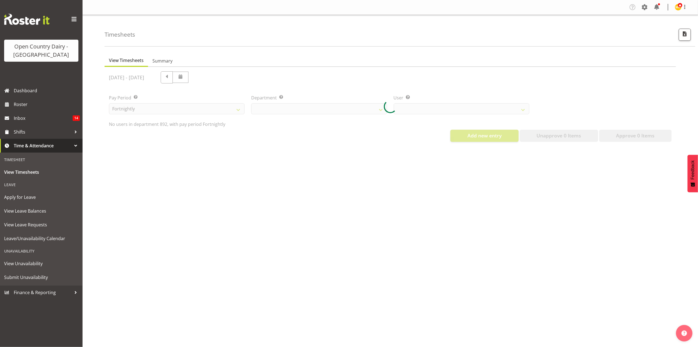
select select "692"
select select "11650"
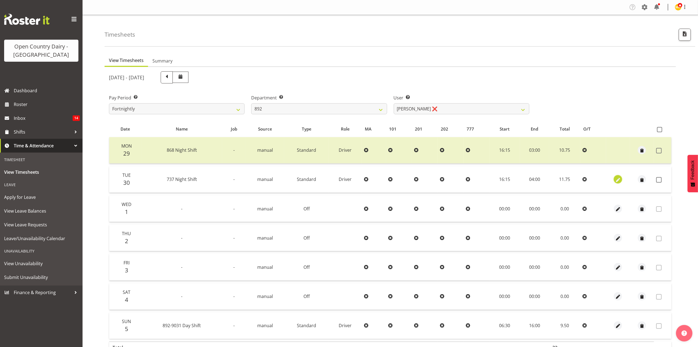
click at [620, 180] on span "button" at bounding box center [618, 180] width 6 height 6
select select "Standard"
select select "903"
select select "9"
select select "2025"
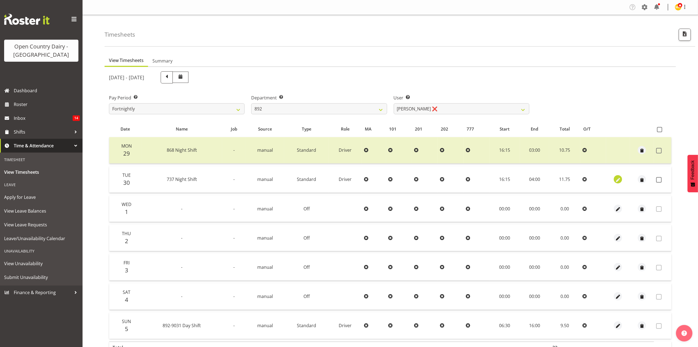
select select "4"
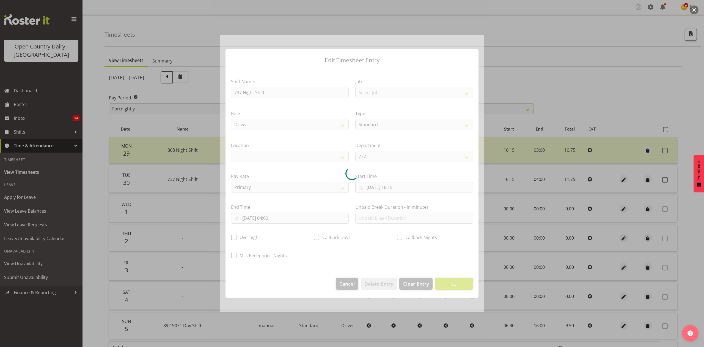
select select
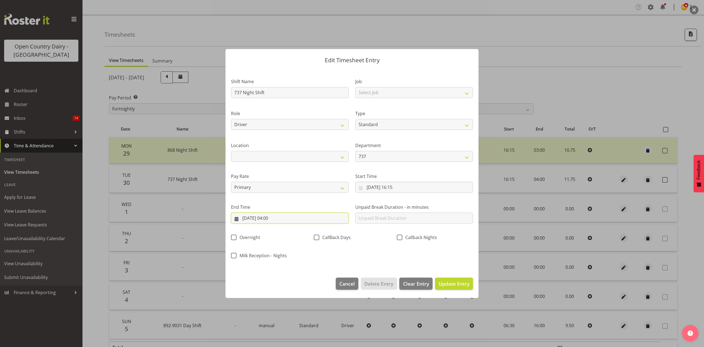
click at [316, 217] on input "[DATE] 04:00" at bounding box center [290, 217] width 118 height 11
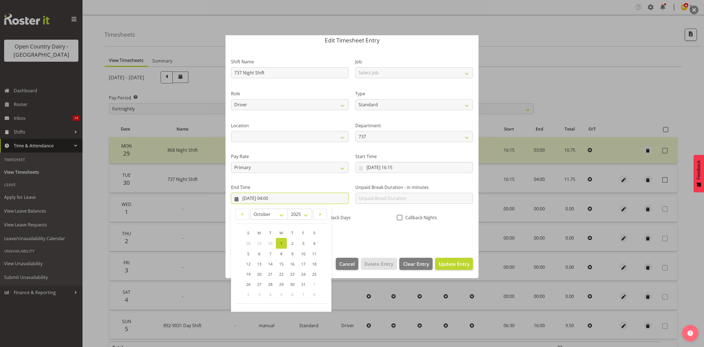
scroll to position [37, 0]
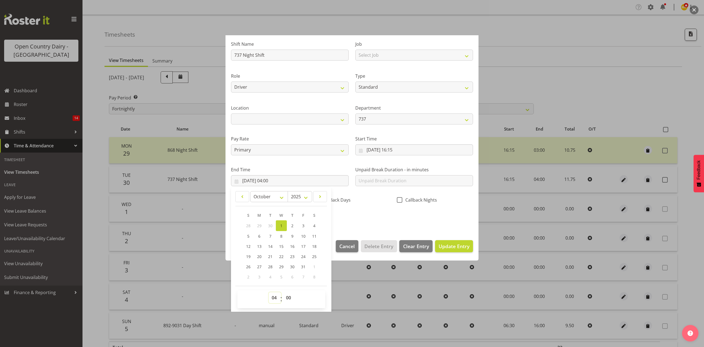
click at [273, 297] on select "00 01 02 03 04 05 06 07 08 09 10 11 12 13 14 15 16 17 18 19 20 21 22 23" at bounding box center [275, 297] width 12 height 11
select select "5"
click at [269, 292] on select "00 01 02 03 04 05 06 07 08 09 10 11 12 13 14 15 16 17 18 19 20 21 22 23" at bounding box center [275, 297] width 12 height 11
type input "[DATE] 05:00"
click at [290, 296] on select "00 01 02 03 04 05 06 07 08 09 10 11 12 13 14 15 16 17 18 19 20 21 22 23 24 25 2…" at bounding box center [289, 297] width 12 height 11
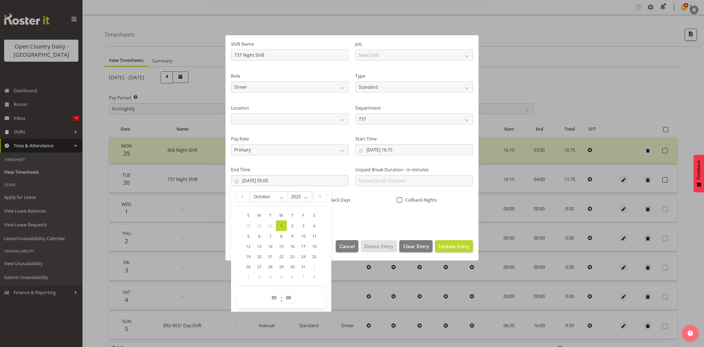
select select "45"
click at [283, 292] on select "00 01 02 03 04 05 06 07 08 09 10 11 12 13 14 15 16 17 18 19 20 21 22 23 24 25 2…" at bounding box center [289, 297] width 12 height 11
type input "[DATE] 05:45"
click at [383, 221] on div "Shift Name 737 Night Shift Job Select Job Connecting /unconnecting Trailers Dri…" at bounding box center [352, 129] width 249 height 193
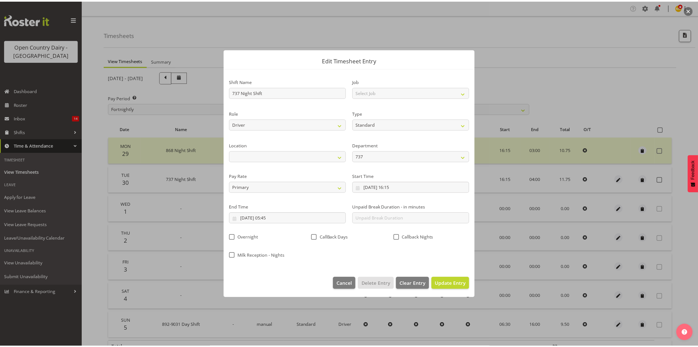
scroll to position [0, 0]
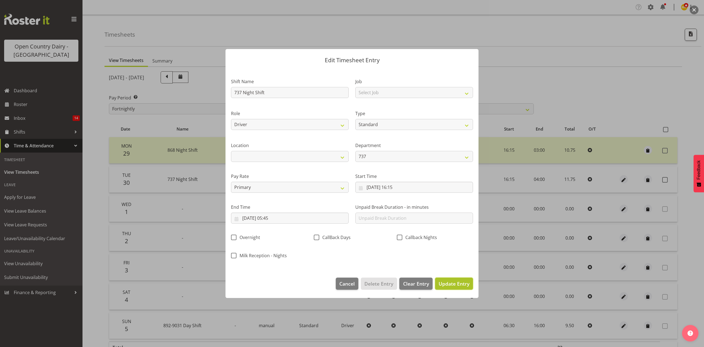
click at [450, 282] on span "Update Entry" at bounding box center [454, 283] width 31 height 7
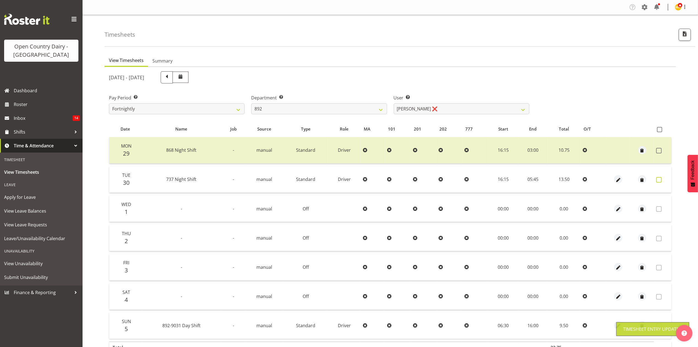
click at [662, 178] on label at bounding box center [660, 180] width 9 height 6
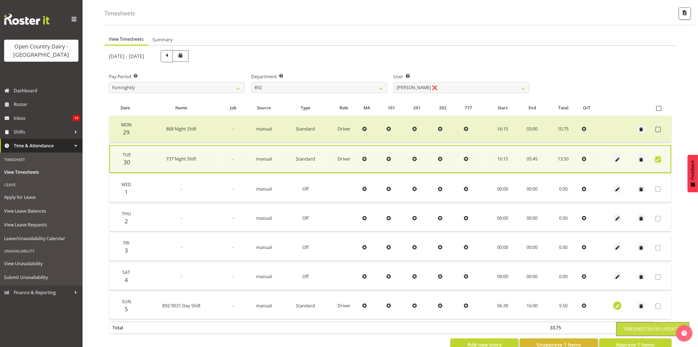
scroll to position [38, 0]
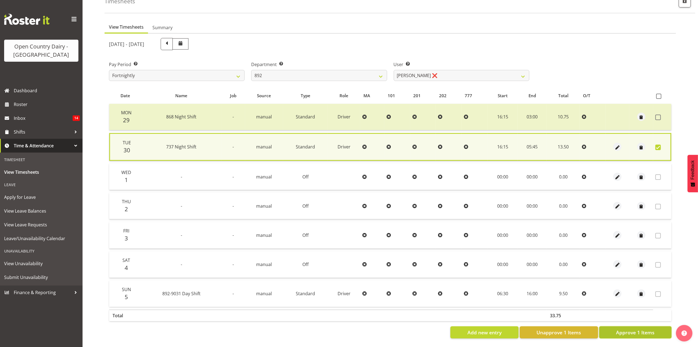
click at [612, 326] on button "Approve 1 Items" at bounding box center [635, 332] width 72 height 12
checkbox input "false"
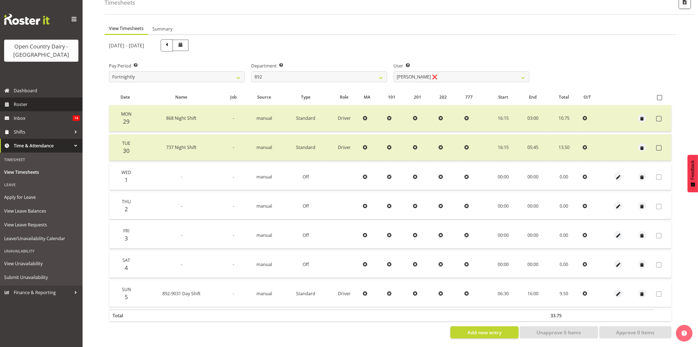
click at [19, 105] on span "Roster" at bounding box center [47, 104] width 66 height 8
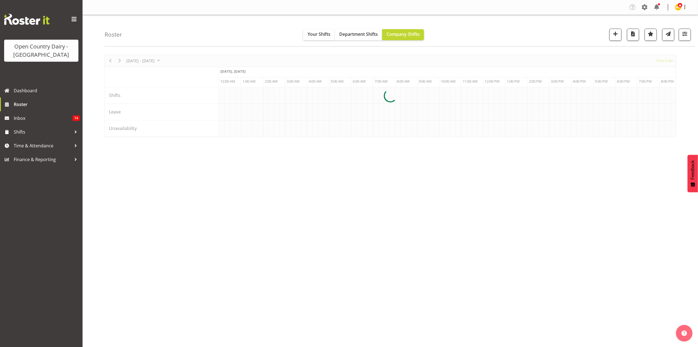
scroll to position [0, 1056]
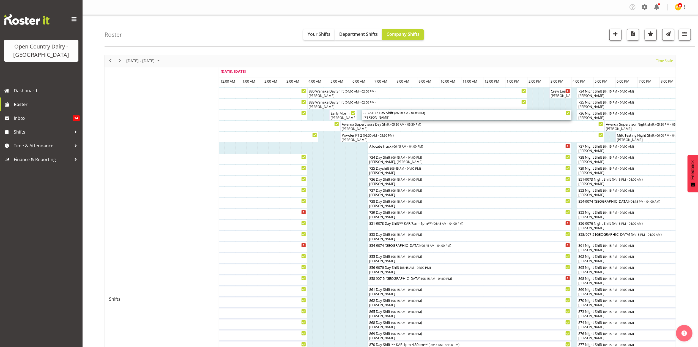
click at [372, 118] on div "[PERSON_NAME]" at bounding box center [466, 117] width 207 height 5
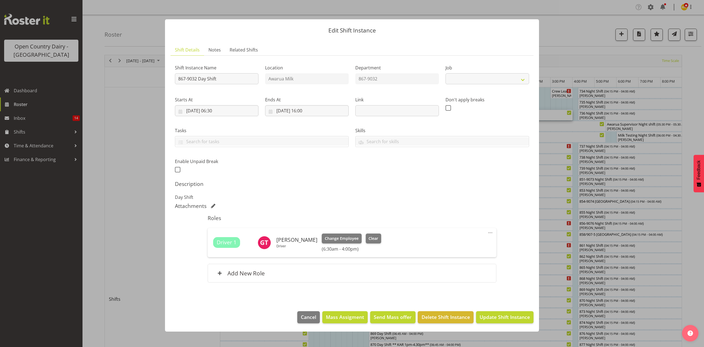
select select "10670"
click at [374, 236] on button "Clear" at bounding box center [374, 238] width 16 height 10
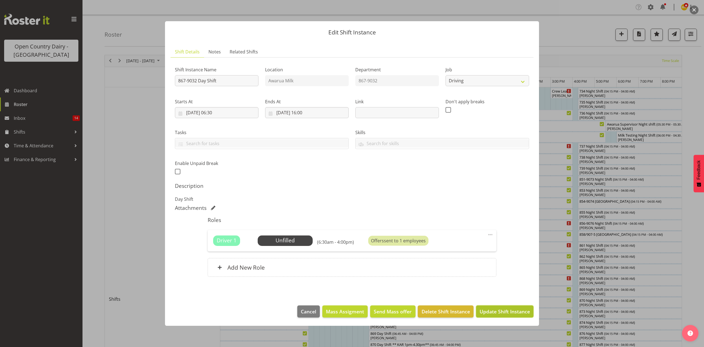
click at [490, 315] on span "Update Shift Instance" at bounding box center [505, 310] width 50 height 7
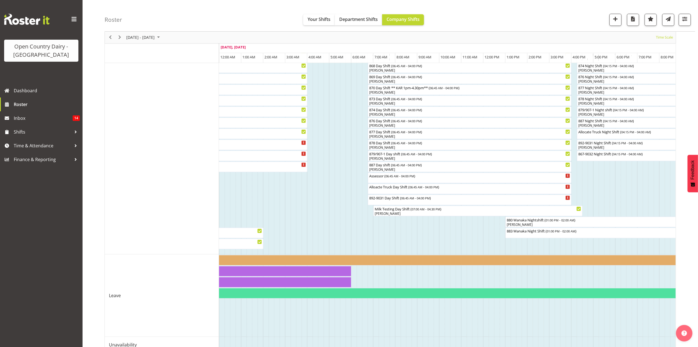
scroll to position [257, 0]
click at [380, 197] on div "892-9031 Day Shift ( 06:45 AM - 04:00 PM )" at bounding box center [469, 197] width 201 height 6
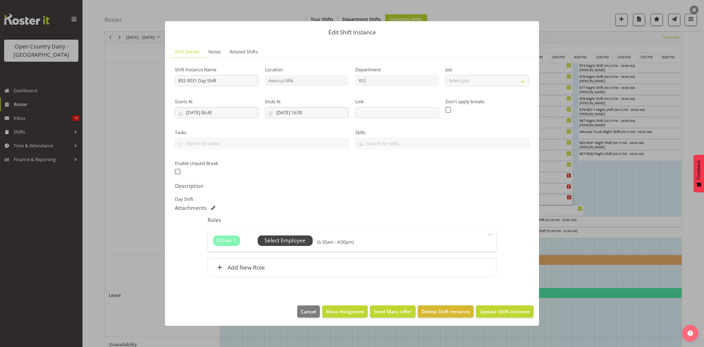
click at [278, 241] on span "Select Employee" at bounding box center [285, 240] width 41 height 8
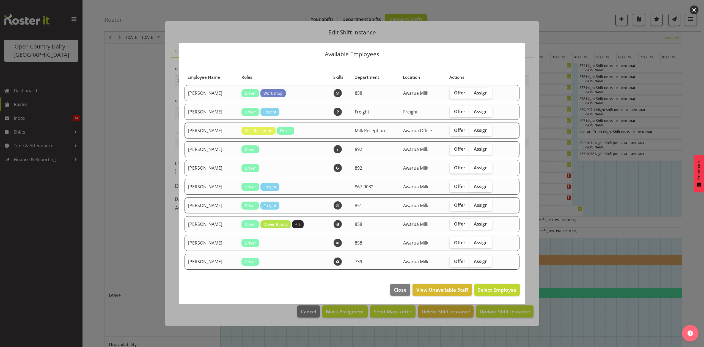
click at [474, 186] on span "Assign" at bounding box center [481, 186] width 14 height 6
click at [473, 186] on input "Assign" at bounding box center [471, 186] width 4 height 4
checkbox input "true"
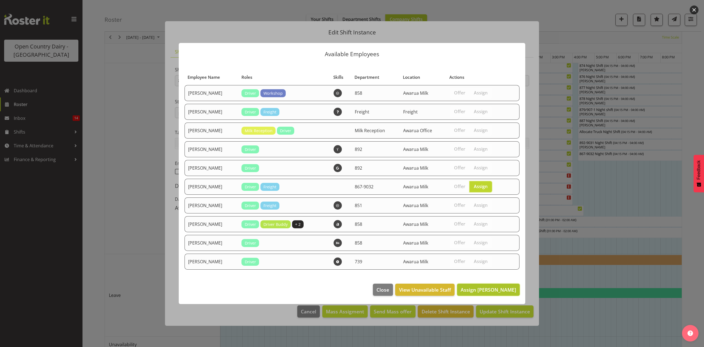
click at [491, 290] on span "Assign [PERSON_NAME]" at bounding box center [489, 289] width 56 height 7
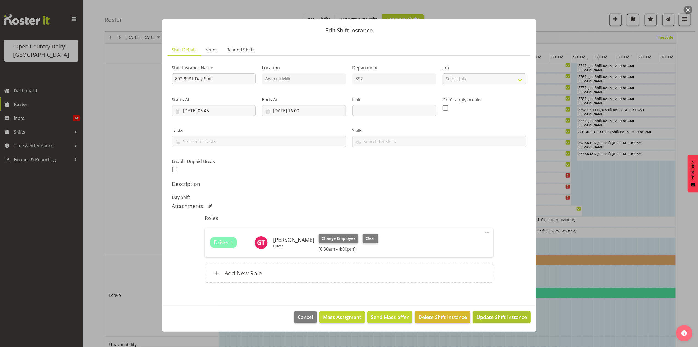
click at [504, 317] on span "Update Shift Instance" at bounding box center [501, 316] width 50 height 7
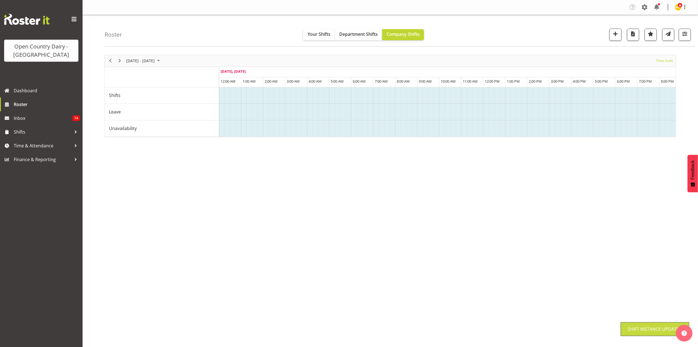
scroll to position [0, 0]
